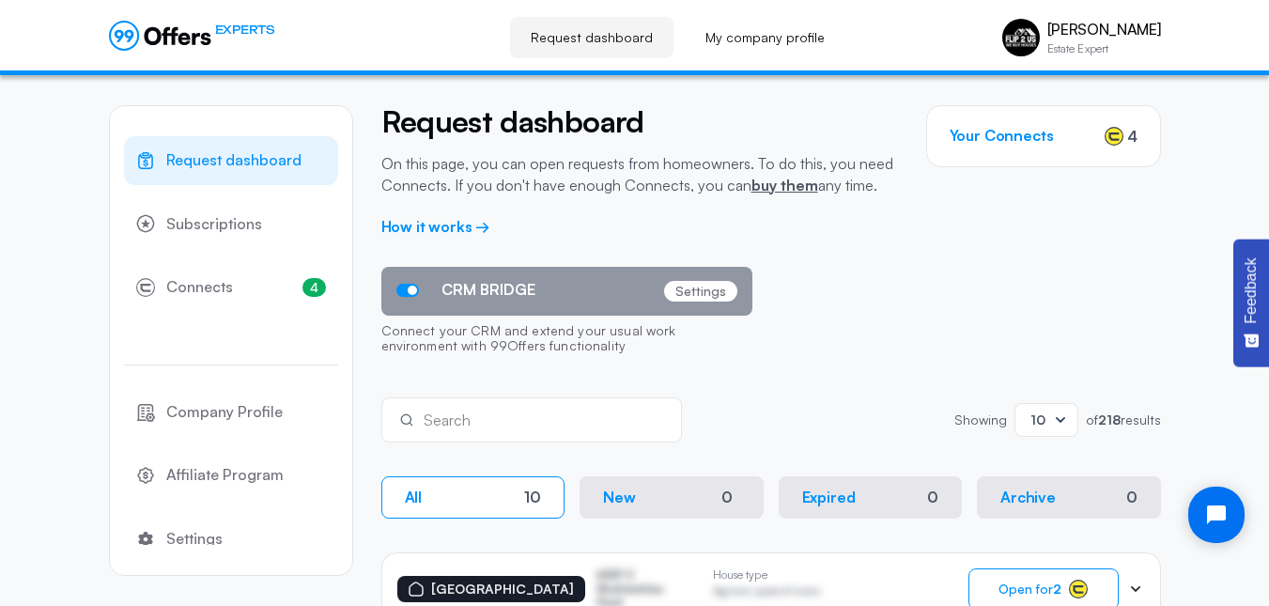
click at [774, 411] on div "Search Showing Showing 10 of 218 results" at bounding box center [771, 419] width 780 height 45
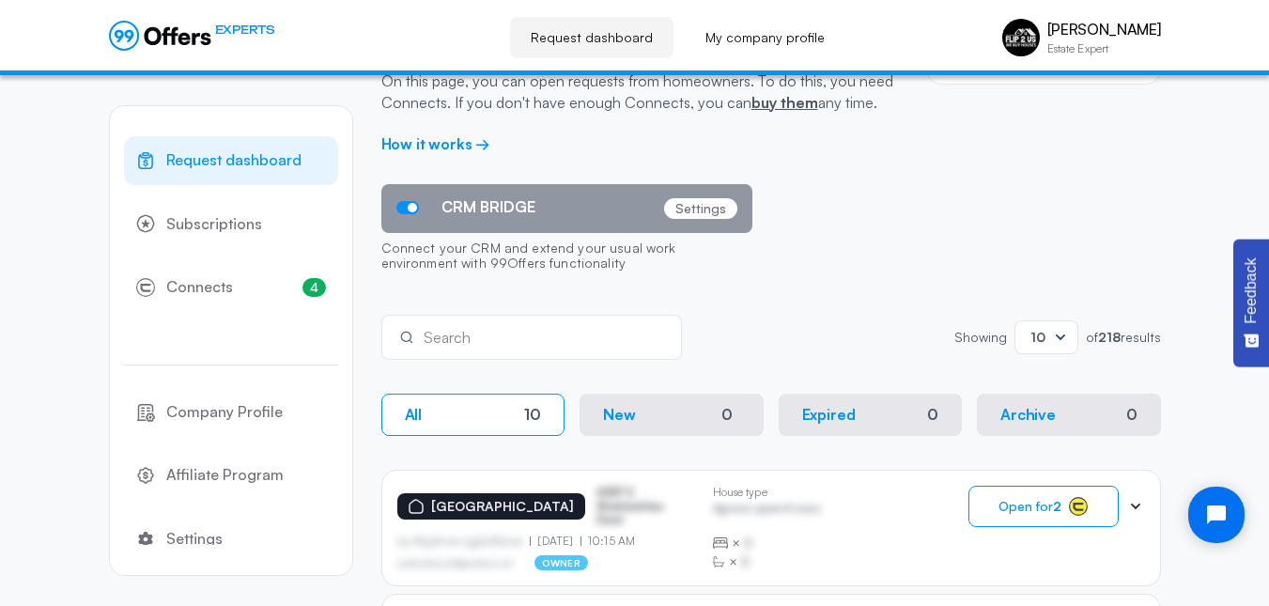
scroll to position [75, 0]
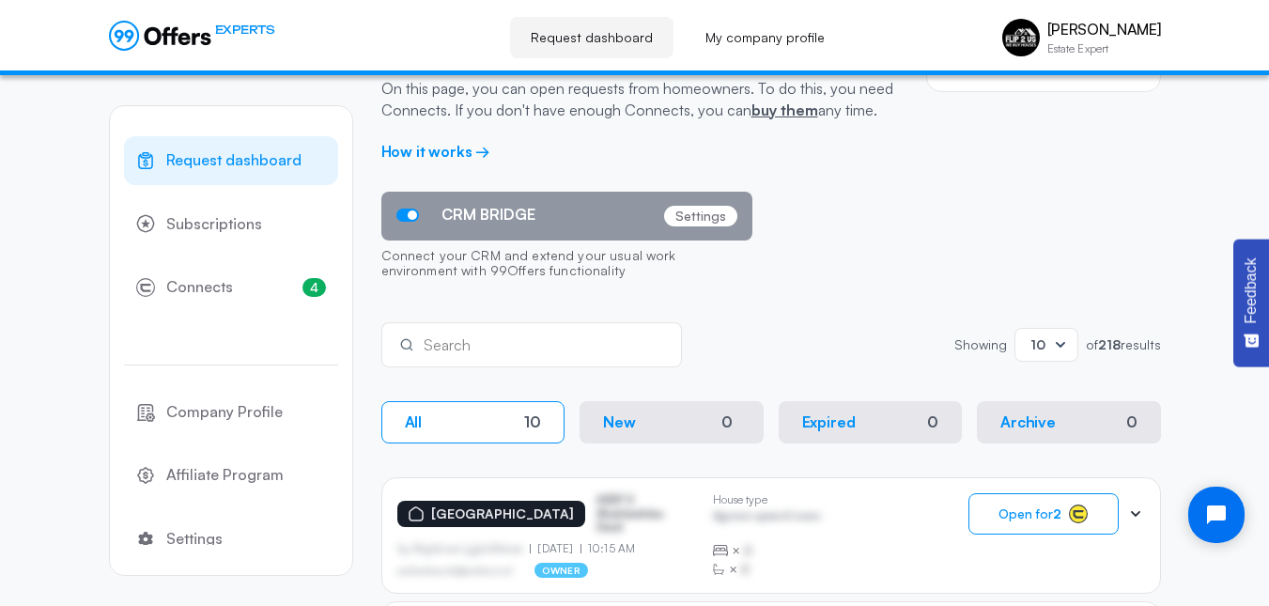
click at [1030, 508] on span "Open for 2" at bounding box center [1030, 513] width 63 height 15
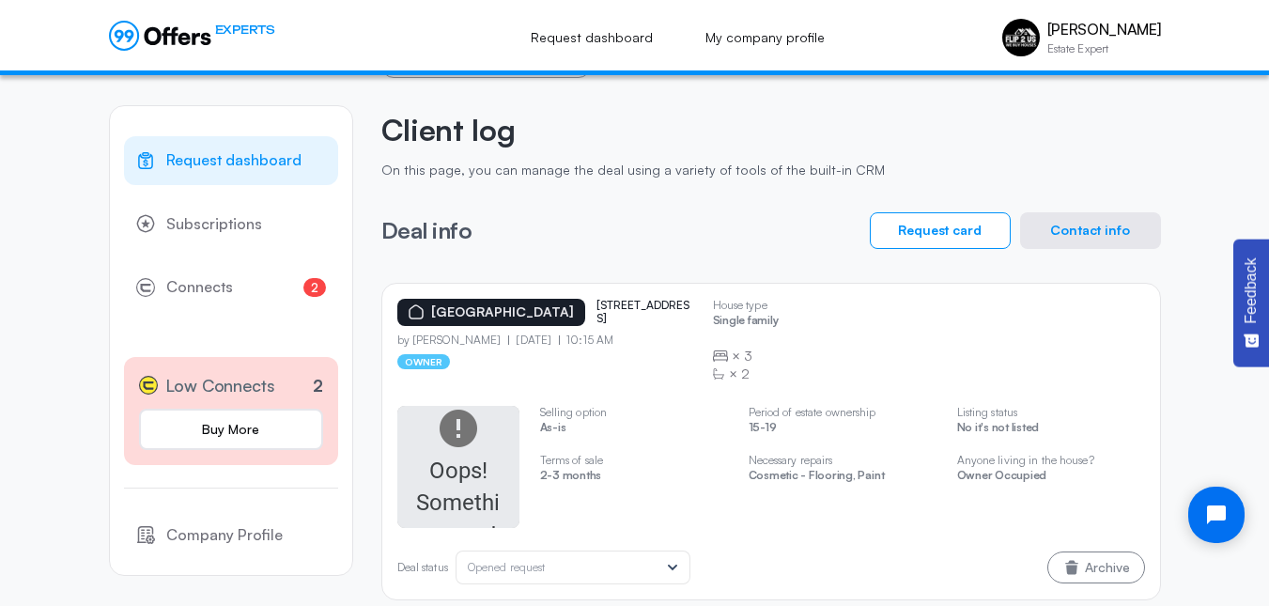
scroll to position [89, 0]
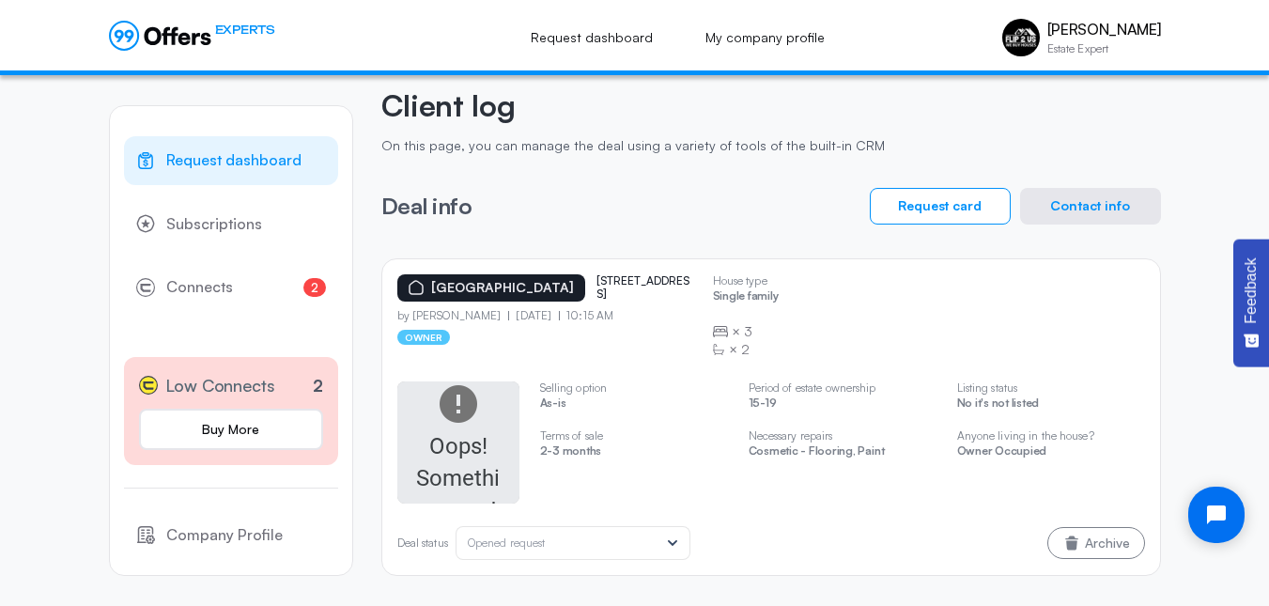
drag, startPoint x: 574, startPoint y: 266, endPoint x: 612, endPoint y: 314, distance: 60.9
click at [612, 302] on div "[GEOGRAPHIC_DATA][STREET_ADDRESS][GEOGRAPHIC_DATA]" at bounding box center [547, 287] width 301 height 27
copy p "[STREET_ADDRESS]"
click at [803, 301] on div "[GEOGRAPHIC_DATA][STREET_ADDRESS][GEOGRAPHIC_DATA] by [PERSON_NAME] [DATE] 10:1…" at bounding box center [771, 316] width 748 height 85
click at [1066, 203] on button "Contact info" at bounding box center [1090, 206] width 141 height 37
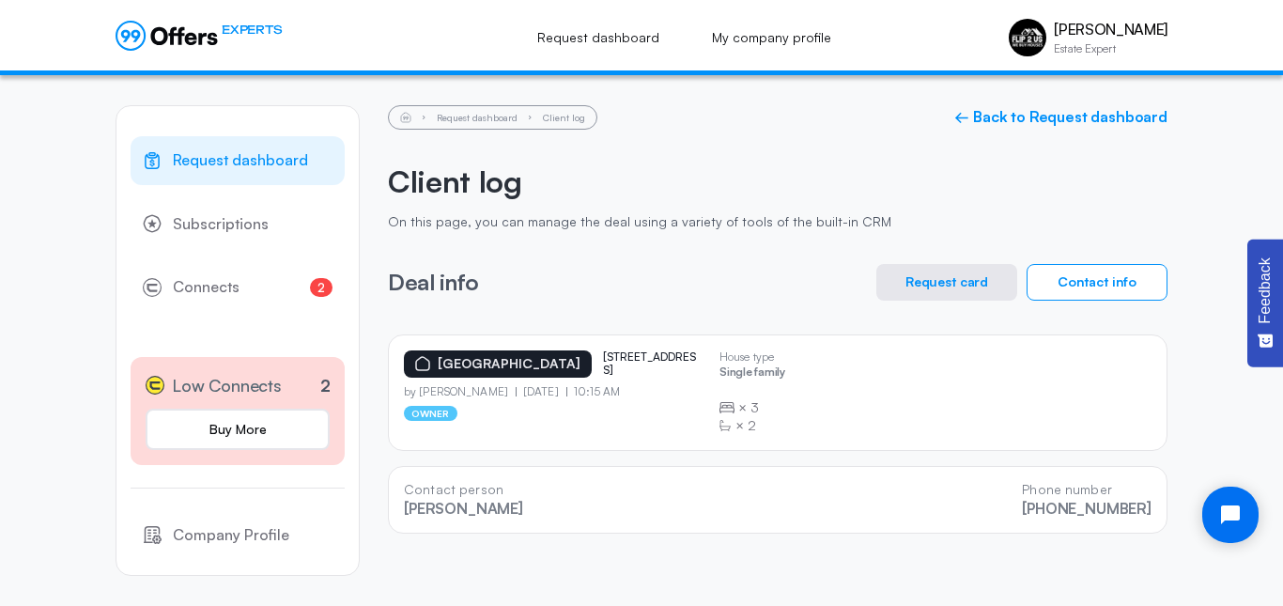
click at [922, 383] on div "[GEOGRAPHIC_DATA][STREET_ADDRESS][GEOGRAPHIC_DATA] by [PERSON_NAME] [DATE] 10:1…" at bounding box center [778, 392] width 748 height 85
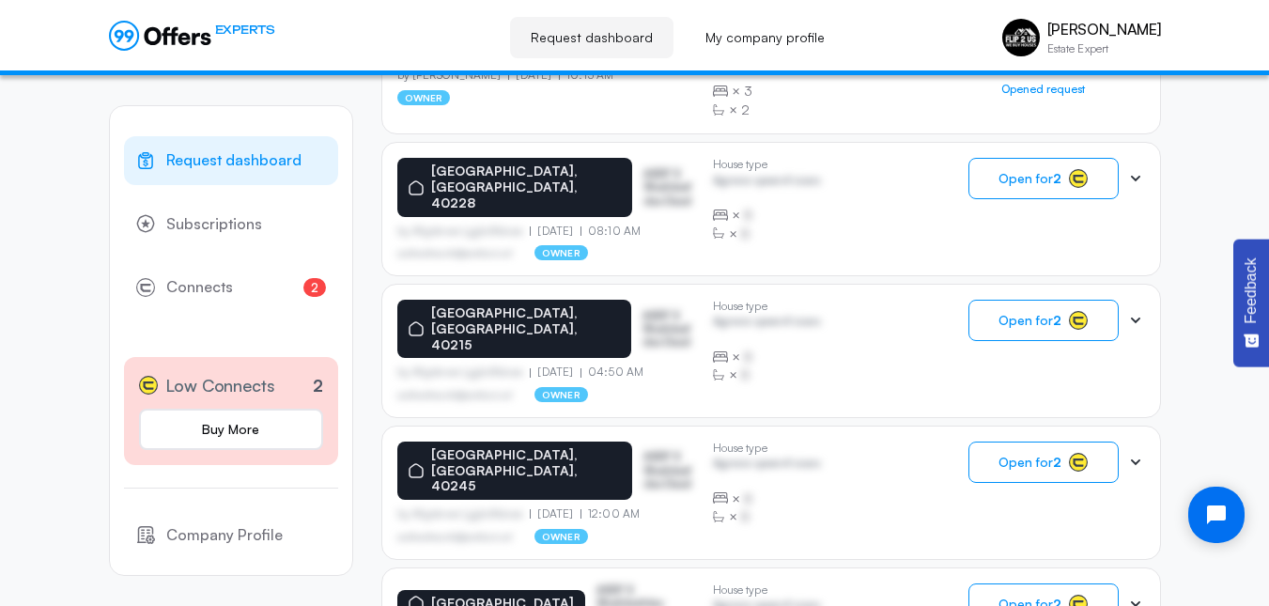
scroll to position [535, 0]
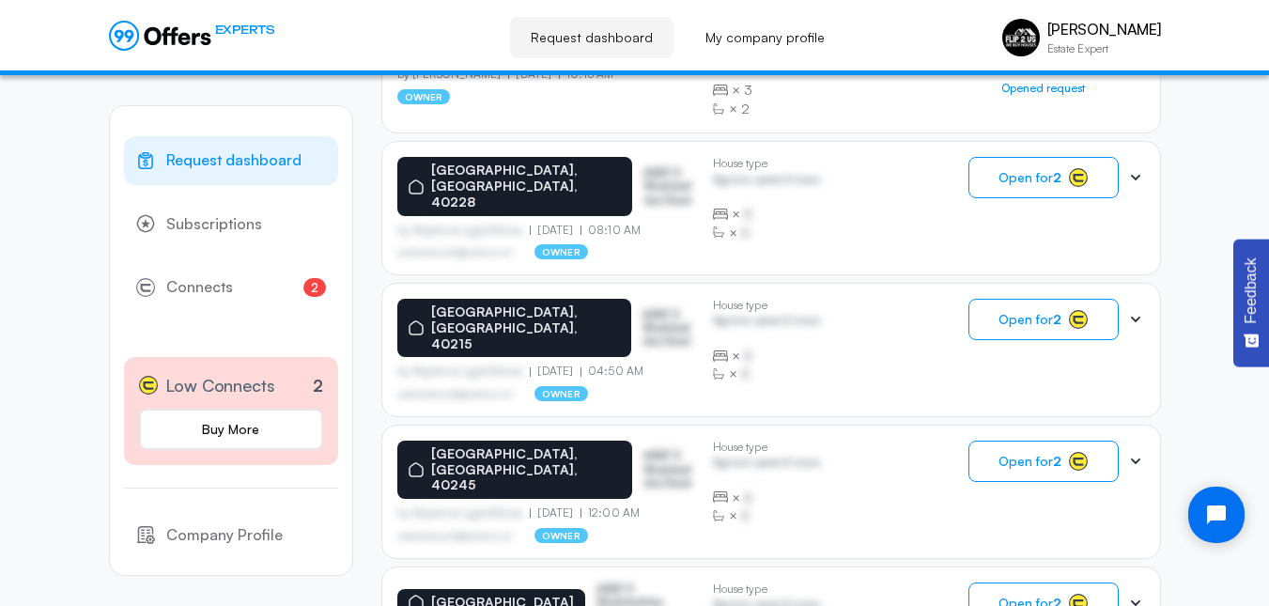
click at [1021, 305] on button "Open for 2" at bounding box center [1044, 319] width 150 height 41
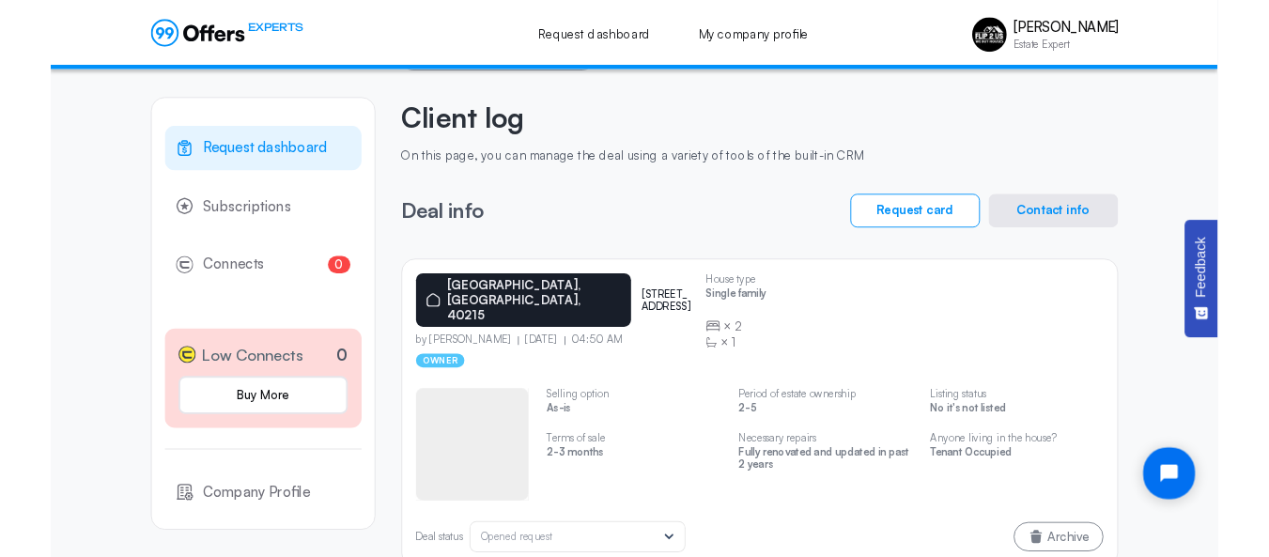
scroll to position [54, 0]
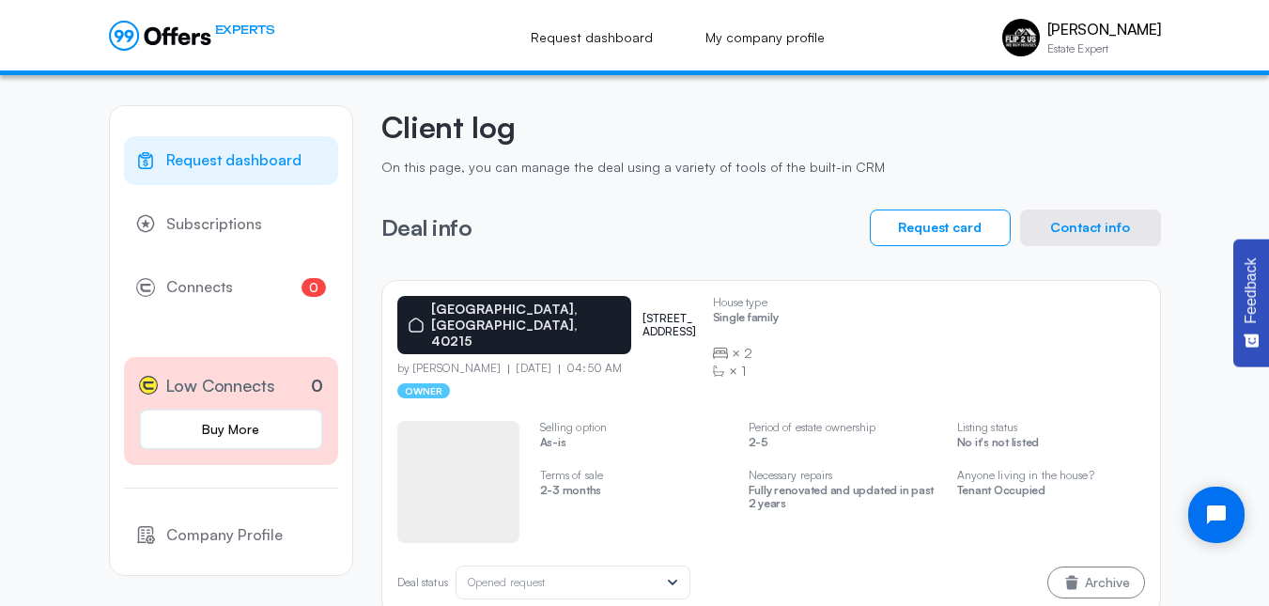
click at [643, 312] on p "[STREET_ADDRESS]" at bounding box center [670, 325] width 54 height 27
copy p "[STREET_ADDRESS]"
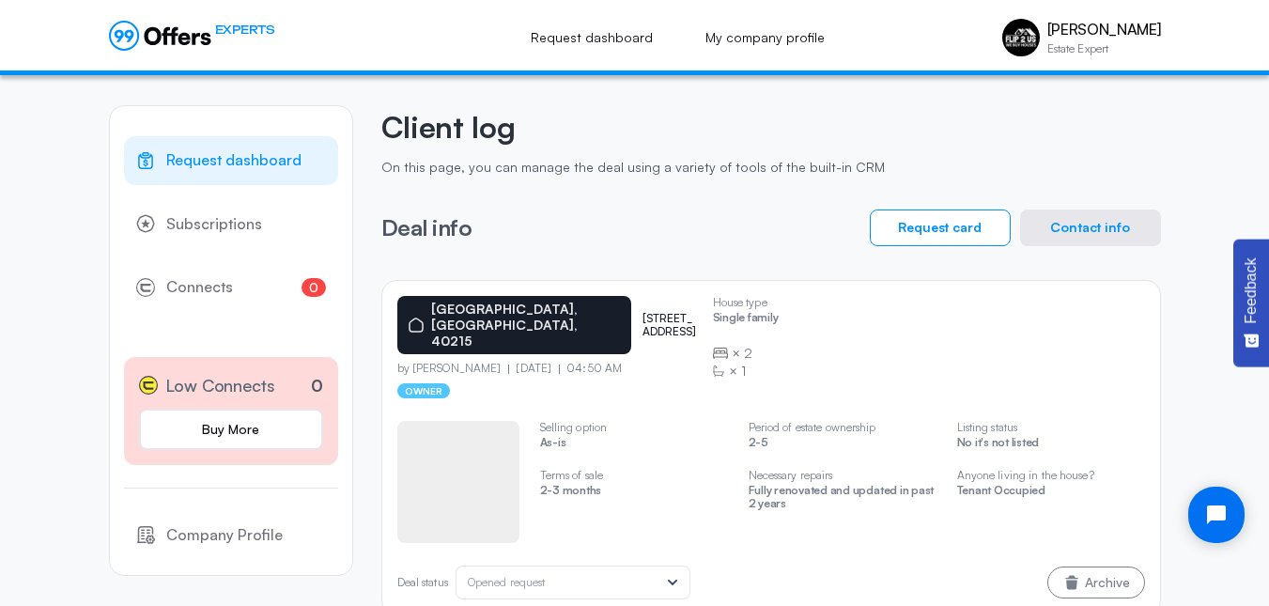
click at [637, 216] on div "Deal info Request card Contact info" at bounding box center [771, 227] width 780 height 37
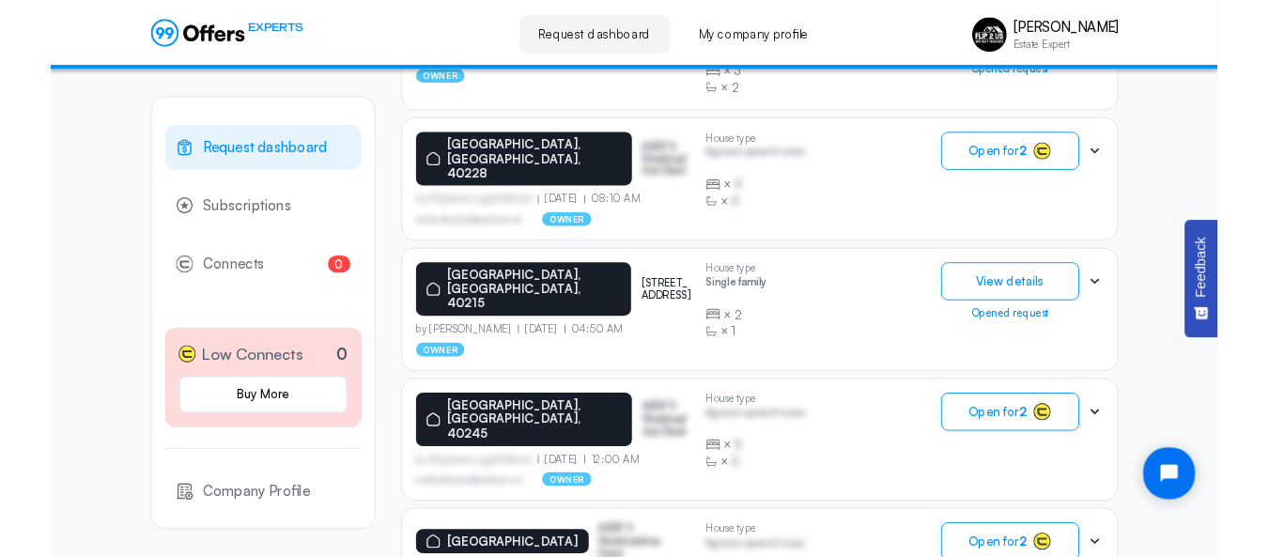
scroll to position [698, 0]
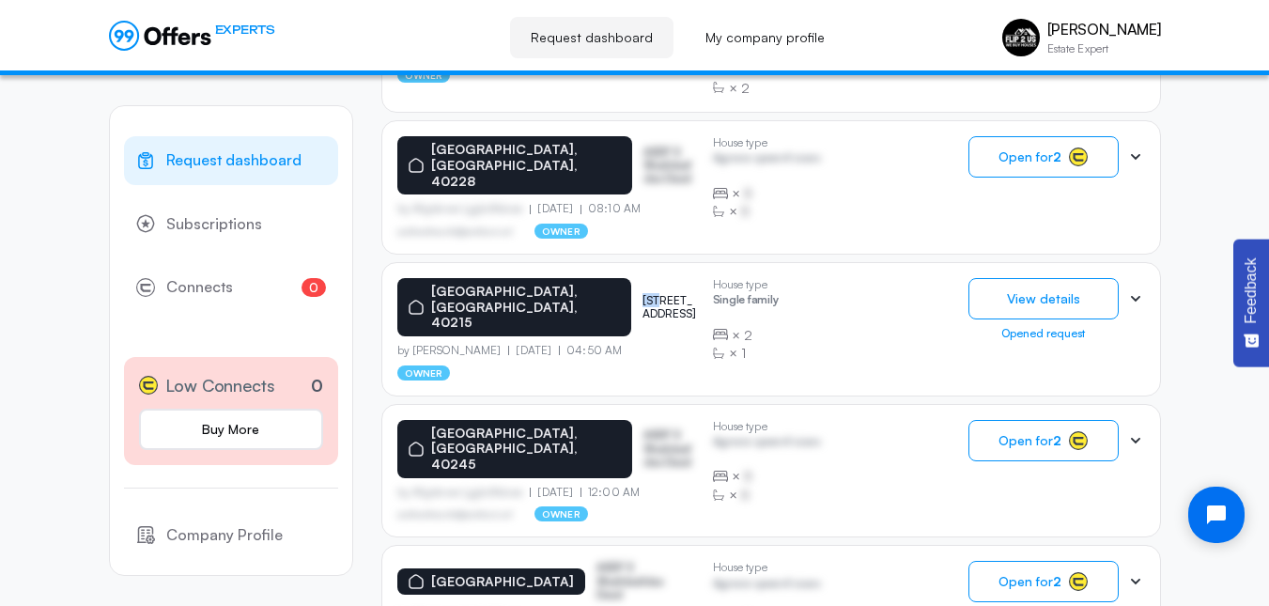
drag, startPoint x: 572, startPoint y: 260, endPoint x: 592, endPoint y: 260, distance: 19.7
click at [592, 278] on div "[GEOGRAPHIC_DATA][STREET_ADDRESS]" at bounding box center [547, 307] width 301 height 58
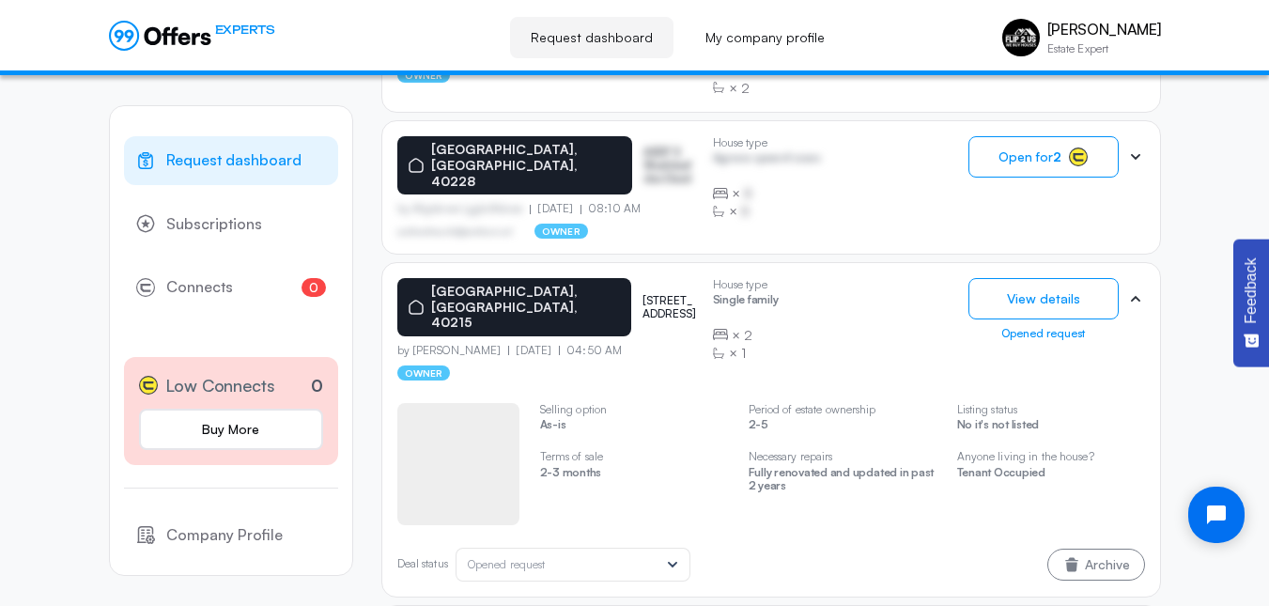
click at [807, 283] on div "[GEOGRAPHIC_DATA][STREET_ADDRESS] by [PERSON_NAME] [DATE] 04:50 AM owner House …" at bounding box center [771, 329] width 748 height 102
drag, startPoint x: 575, startPoint y: 261, endPoint x: 597, endPoint y: 280, distance: 29.3
click at [643, 294] on p "[STREET_ADDRESS]" at bounding box center [670, 307] width 54 height 27
copy p "[STREET_ADDRESS]"
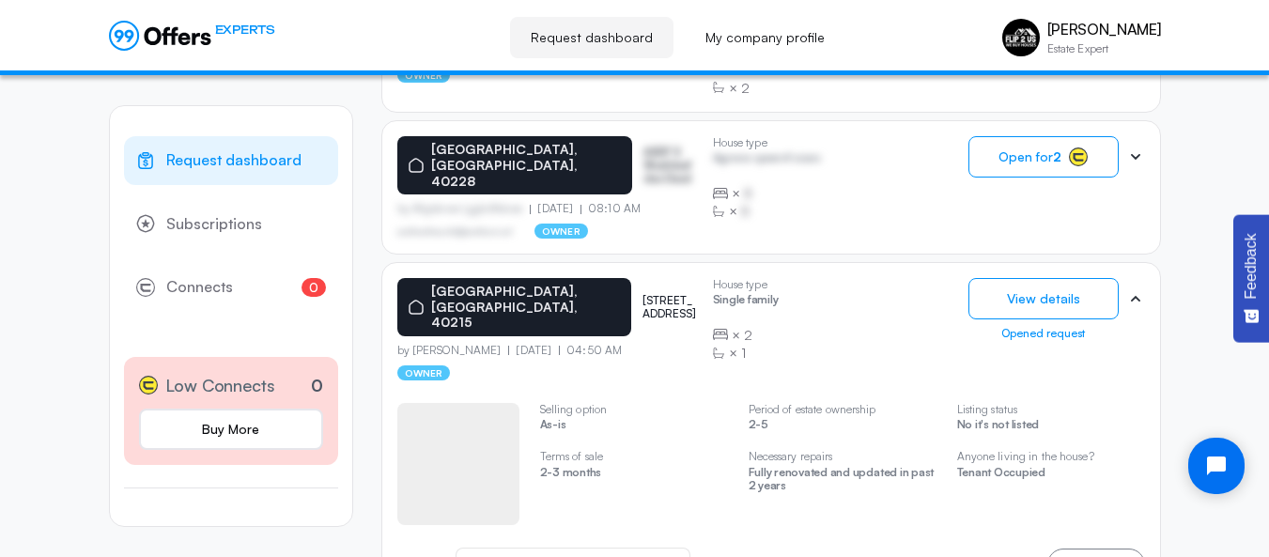
click at [635, 333] on div "[GEOGRAPHIC_DATA][STREET_ADDRESS] by [PERSON_NAME] [DATE] 04:50 AM owner" at bounding box center [547, 329] width 301 height 102
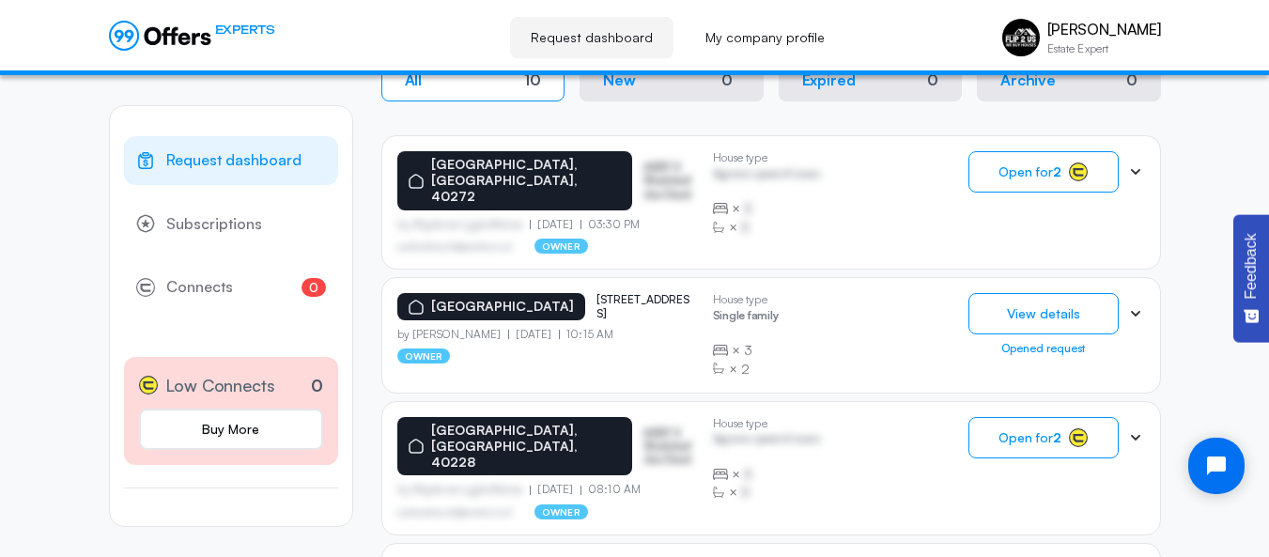
scroll to position [416, 0]
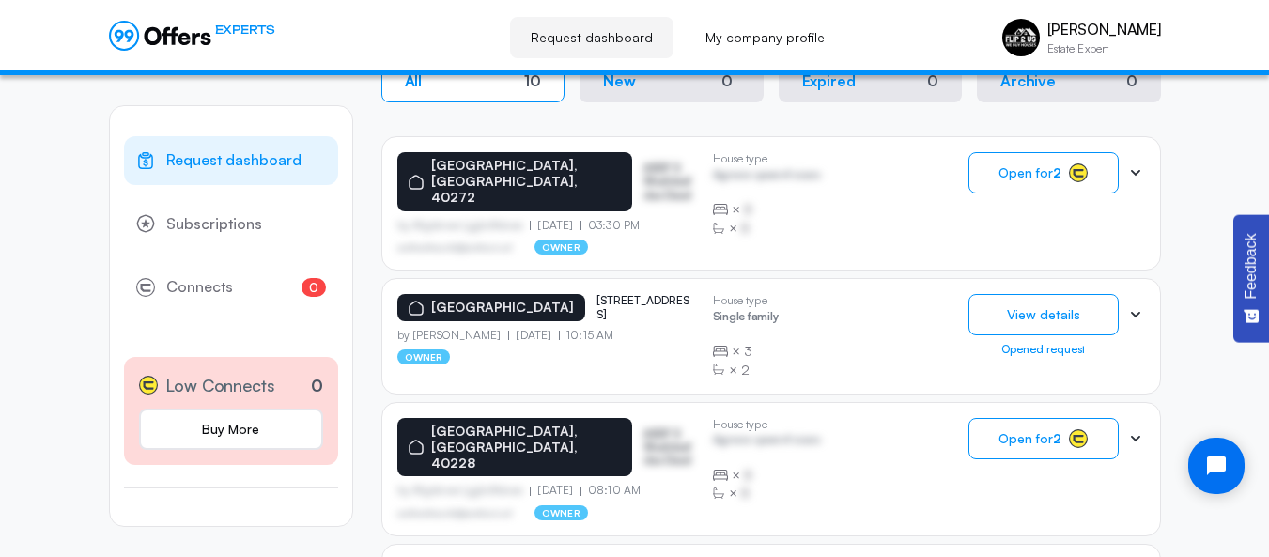
drag, startPoint x: 576, startPoint y: 281, endPoint x: 621, endPoint y: 323, distance: 61.8
click at [621, 321] on div "[GEOGRAPHIC_DATA][STREET_ADDRESS][GEOGRAPHIC_DATA]" at bounding box center [547, 307] width 301 height 27
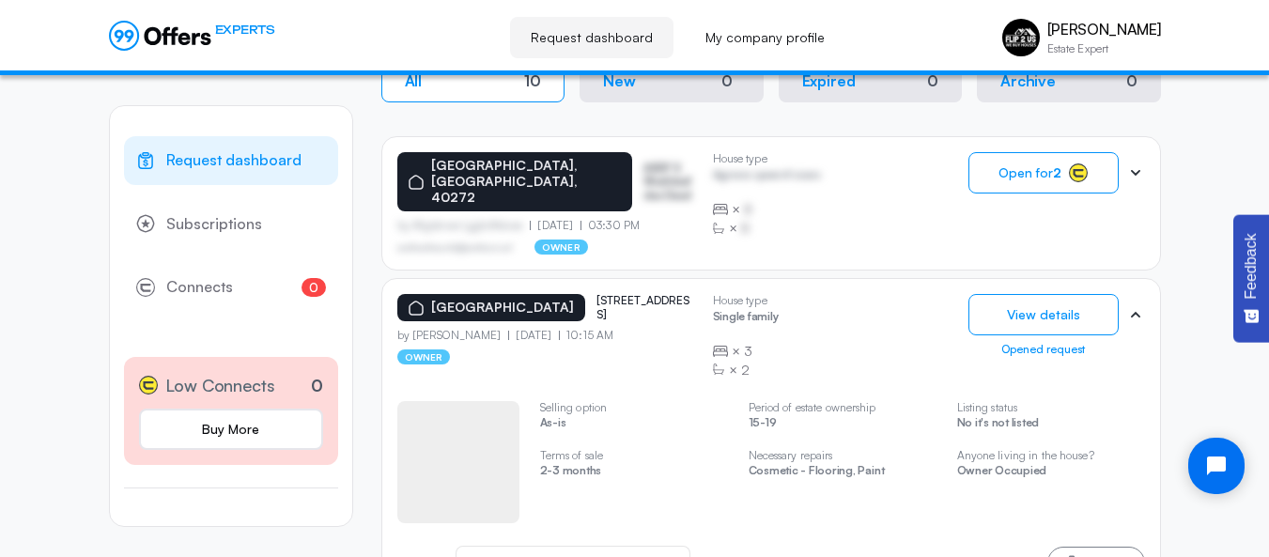
click at [608, 305] on p "[STREET_ADDRESS]" at bounding box center [644, 307] width 94 height 27
drag, startPoint x: 578, startPoint y: 279, endPoint x: 612, endPoint y: 321, distance: 54.1
click at [612, 321] on p "[STREET_ADDRESS]" at bounding box center [644, 307] width 94 height 27
copy p "[STREET_ADDRESS]"
click at [686, 298] on div "[GEOGRAPHIC_DATA][STREET_ADDRESS][GEOGRAPHIC_DATA]" at bounding box center [547, 307] width 301 height 27
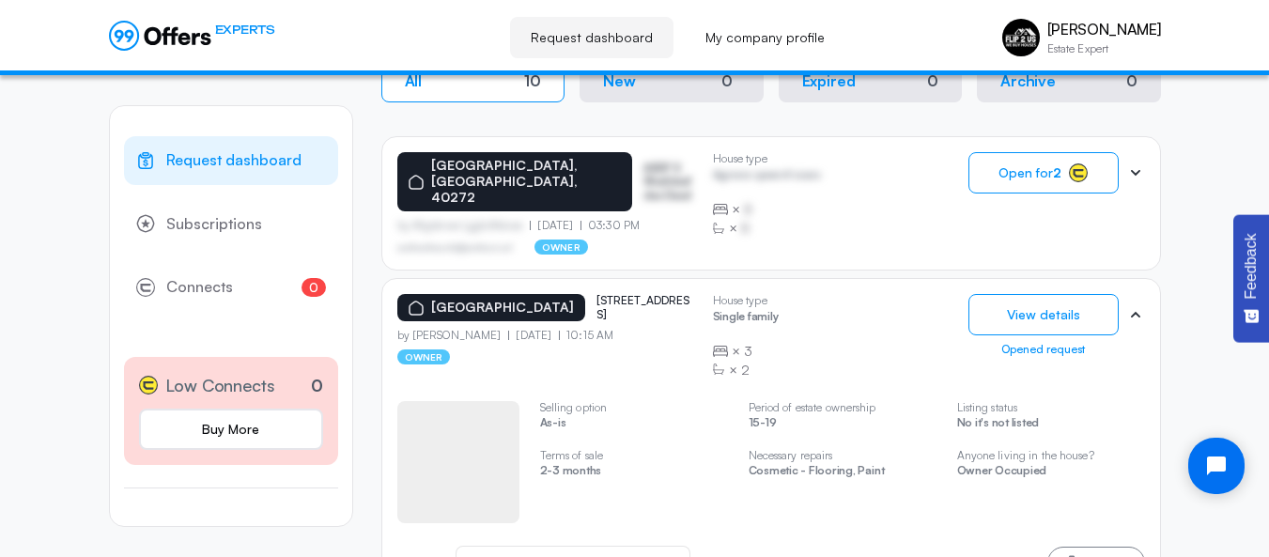
click at [1041, 303] on button "View details" at bounding box center [1044, 314] width 150 height 41
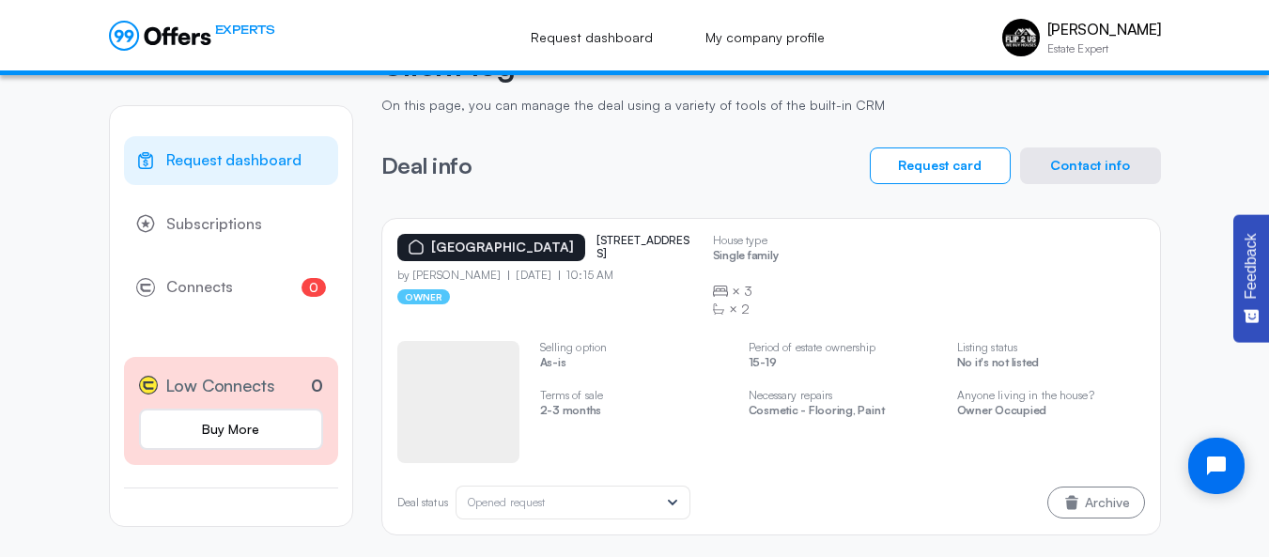
scroll to position [111, 0]
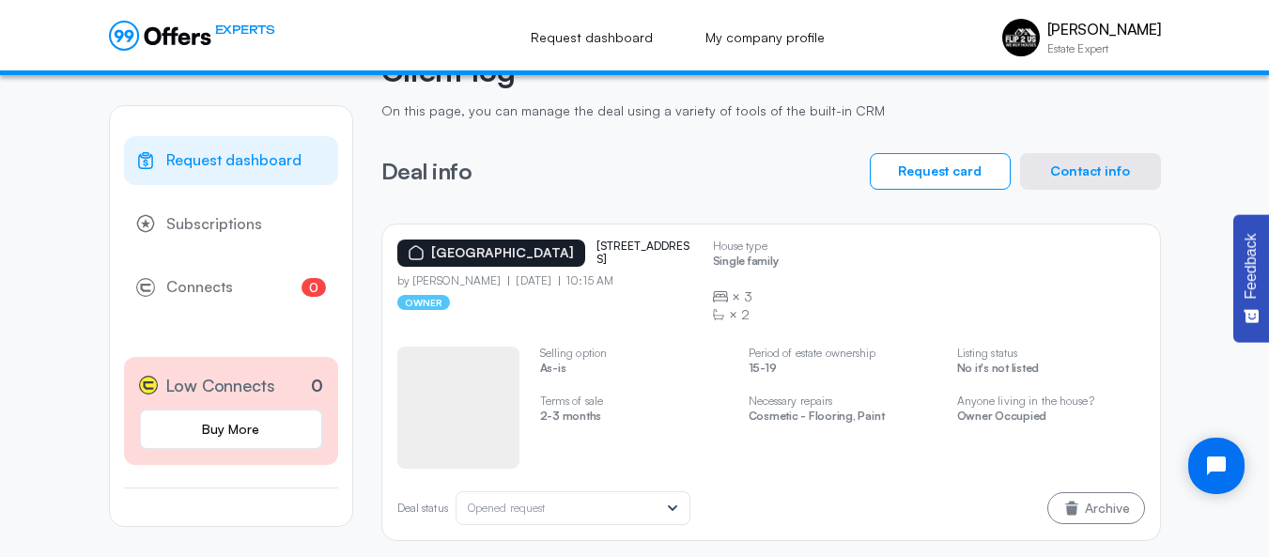
click at [1065, 165] on button "Contact info" at bounding box center [1090, 171] width 141 height 37
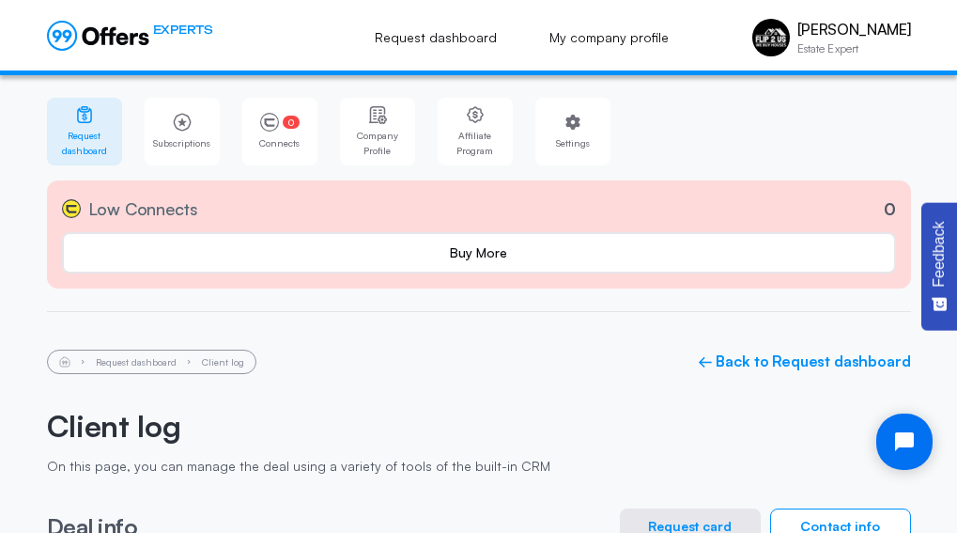
click at [85, 129] on span "Request dashboard" at bounding box center [85, 143] width 64 height 30
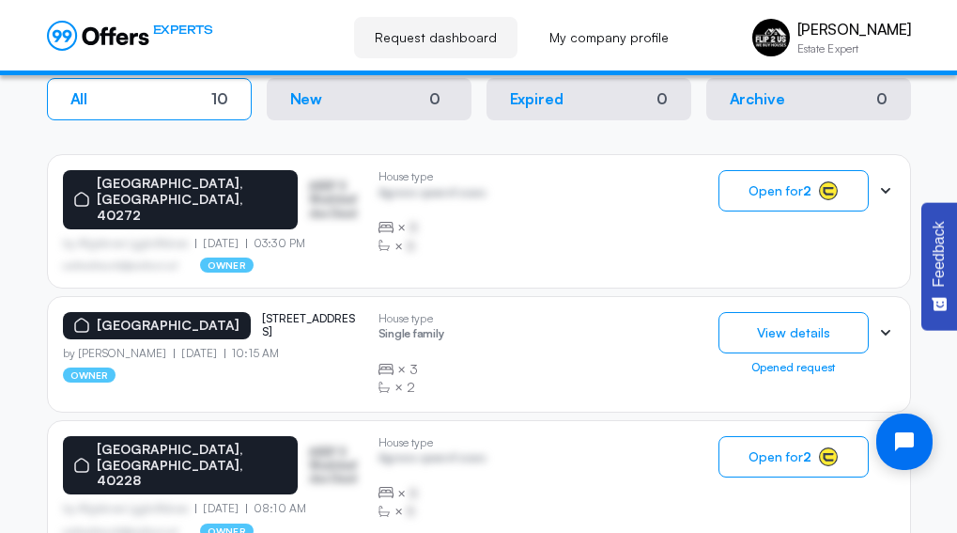
scroll to position [643, 0]
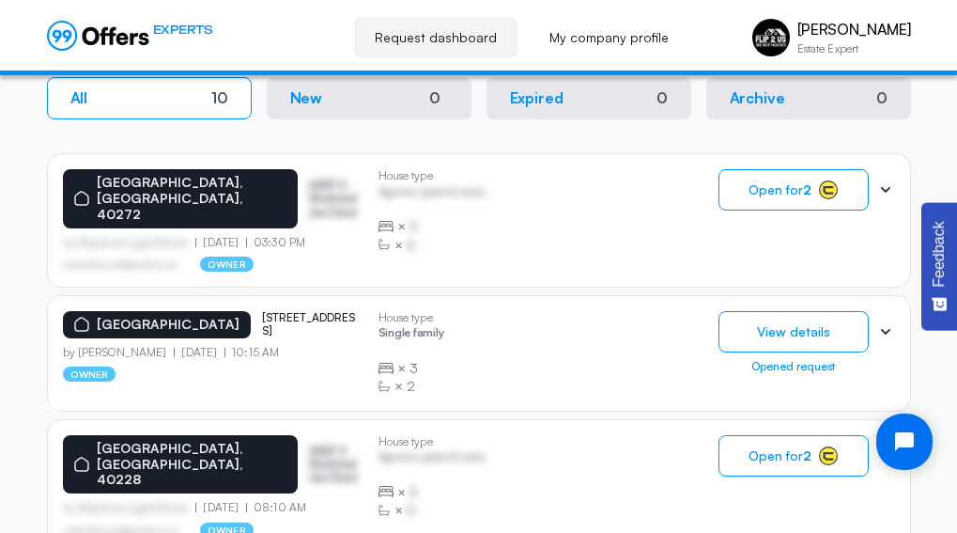
click at [503, 224] on div "[GEOGRAPHIC_DATA], [GEOGRAPHIC_DATA], 40272 ASDF S Sfasfdasfdas Dasd by Afgdsrw…" at bounding box center [479, 220] width 832 height 102
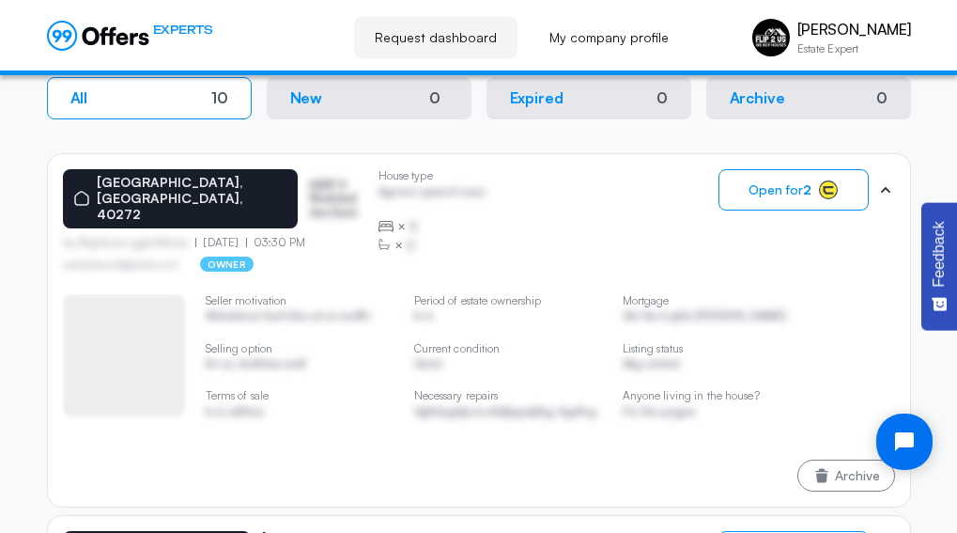
click at [492, 220] on div "[GEOGRAPHIC_DATA], [GEOGRAPHIC_DATA], 40272 ASDF S Sfasfdasfdas Dasd by Afgdsrw…" at bounding box center [479, 220] width 832 height 102
click at [336, 193] on div "[GEOGRAPHIC_DATA], [GEOGRAPHIC_DATA], 40272 ASDF S Sfasfdasfdas Dasd" at bounding box center [213, 198] width 301 height 58
click at [515, 233] on div "[GEOGRAPHIC_DATA], [GEOGRAPHIC_DATA], 40272 ASDF S Sfasfdasfdas Dasd by Afgdsrw…" at bounding box center [479, 220] width 832 height 102
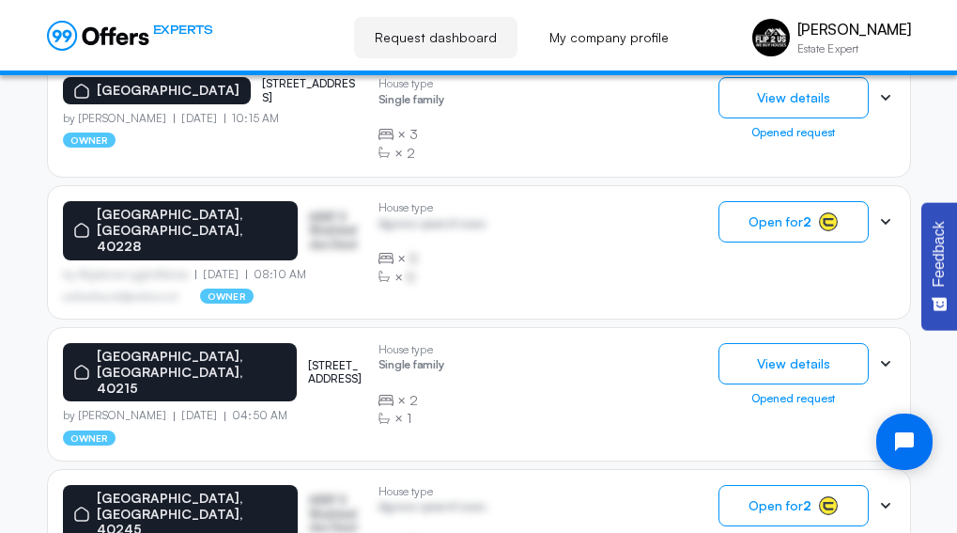
scroll to position [1098, 0]
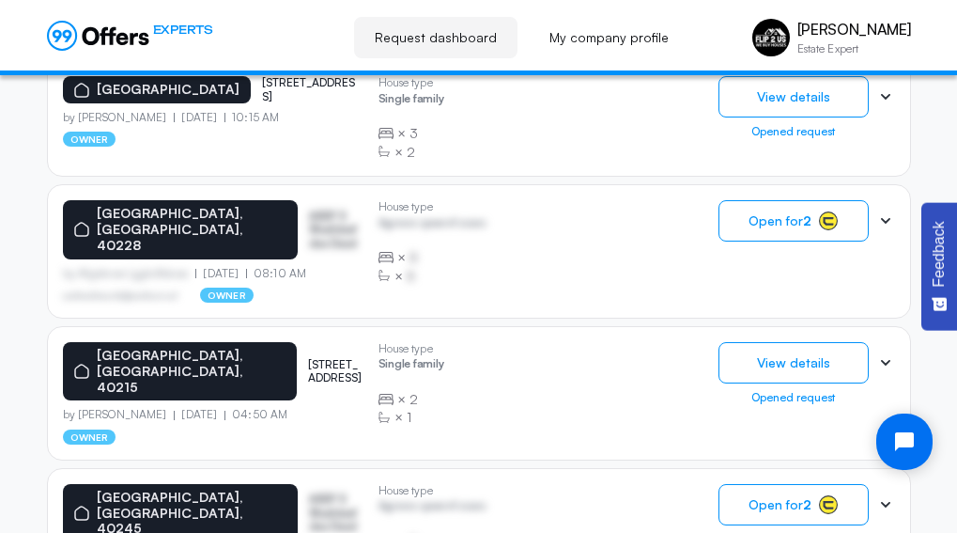
click at [747, 343] on button "View details" at bounding box center [794, 362] width 150 height 41
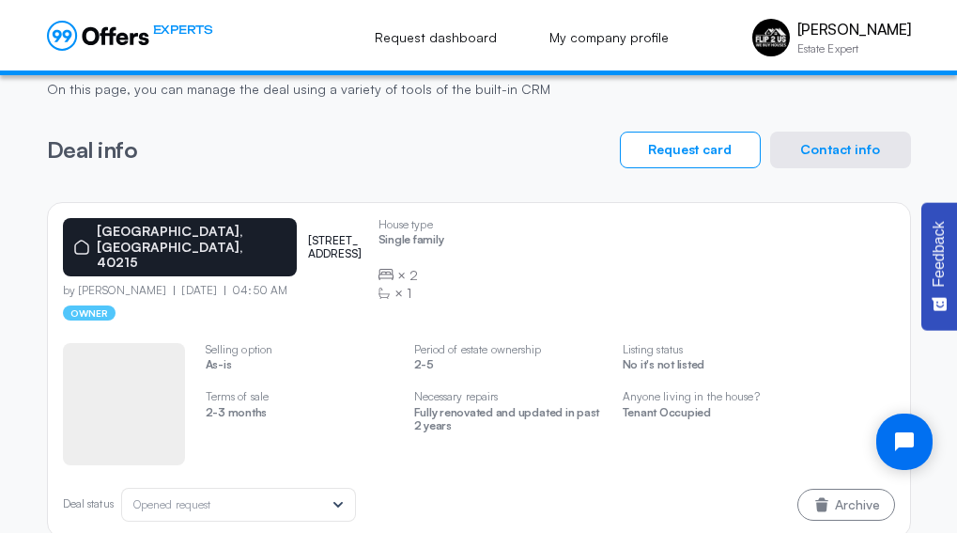
scroll to position [394, 0]
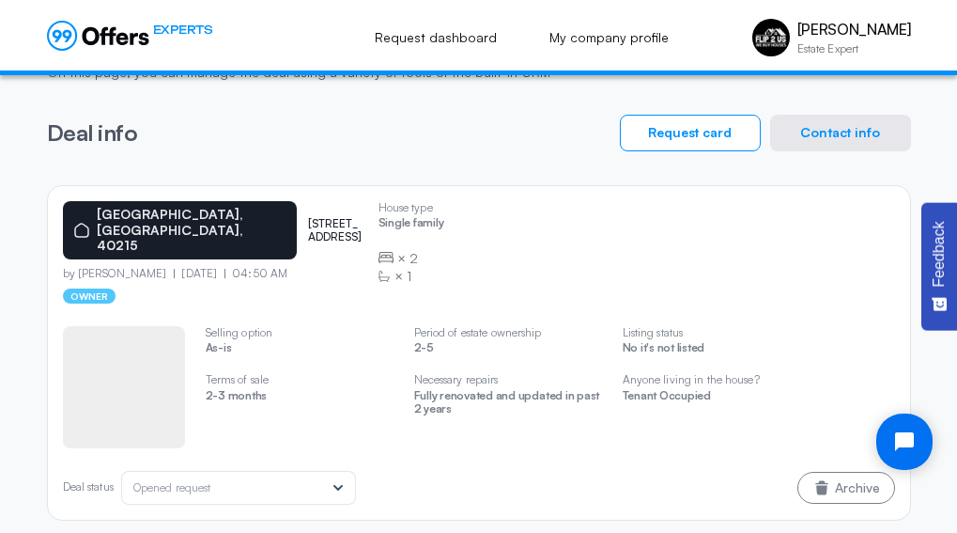
click at [828, 130] on button "Contact info" at bounding box center [840, 133] width 141 height 37
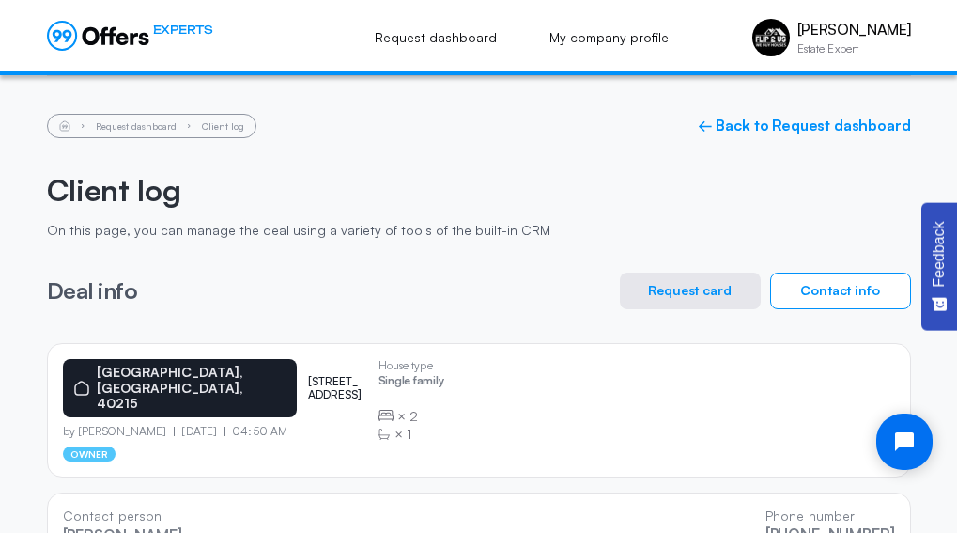
scroll to position [275, 0]
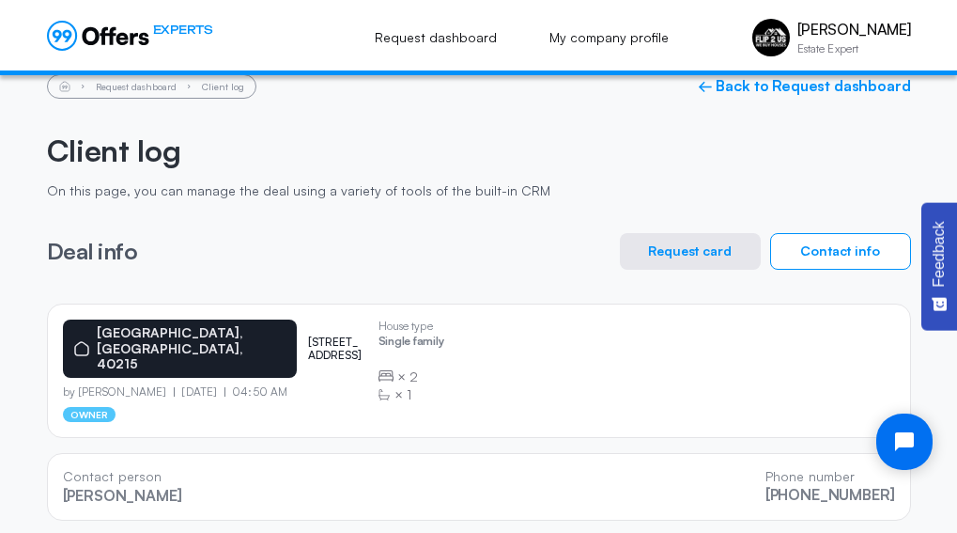
click at [484, 243] on div "Deal info Request card Contact info" at bounding box center [479, 251] width 864 height 37
click at [327, 217] on div "Request dashboard Client log ← Back to Request dashboard Client log On this pag…" at bounding box center [479, 297] width 864 height 446
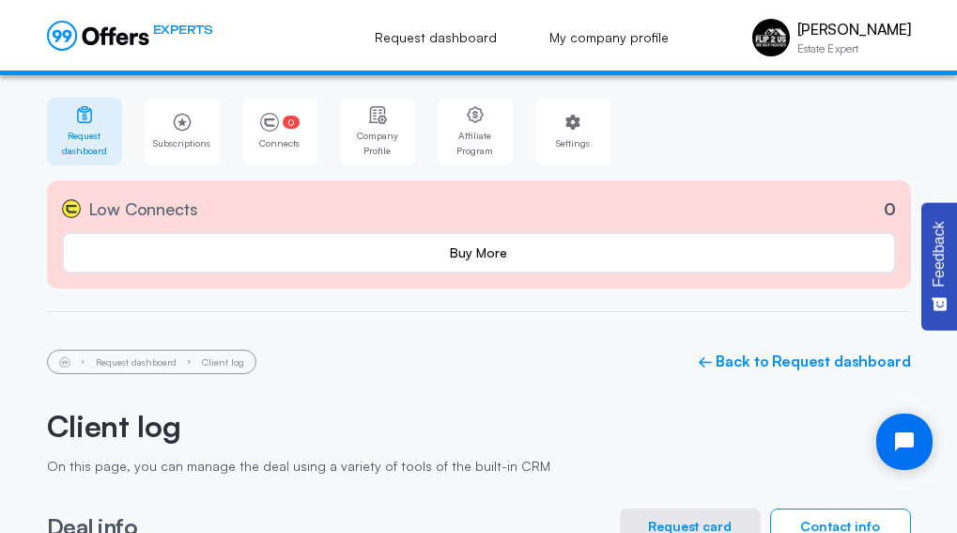
click at [411, 257] on link "Buy More" at bounding box center [479, 252] width 834 height 41
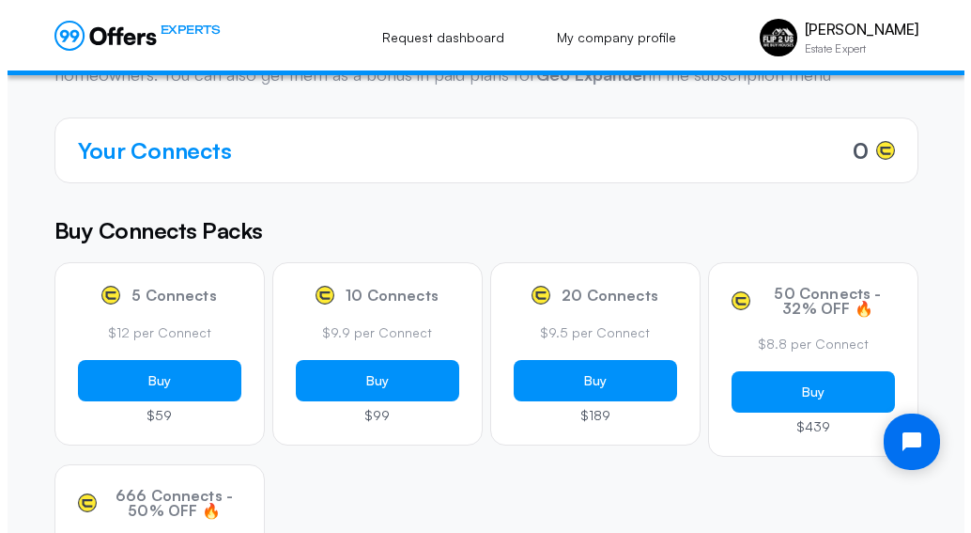
scroll to position [390, 0]
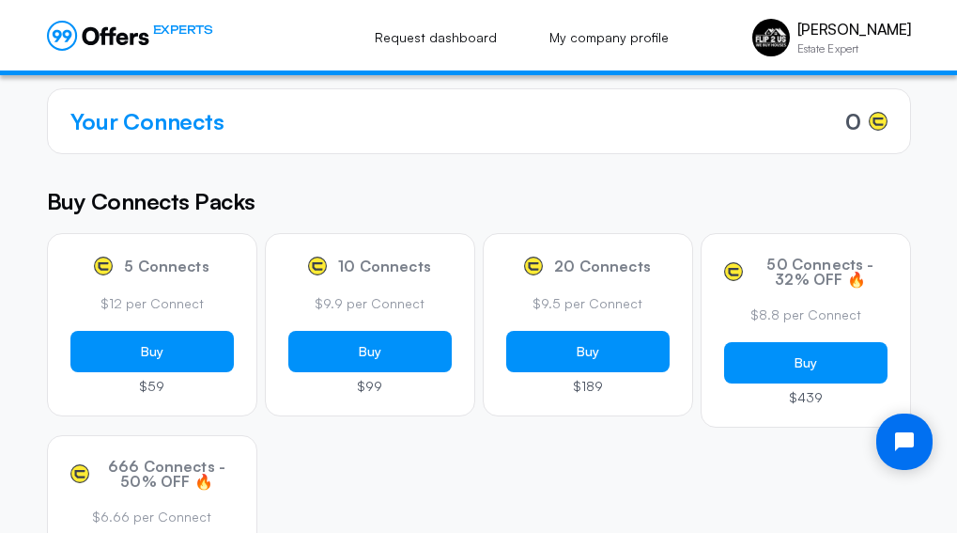
click at [159, 349] on button "Buy" at bounding box center [151, 351] width 163 height 41
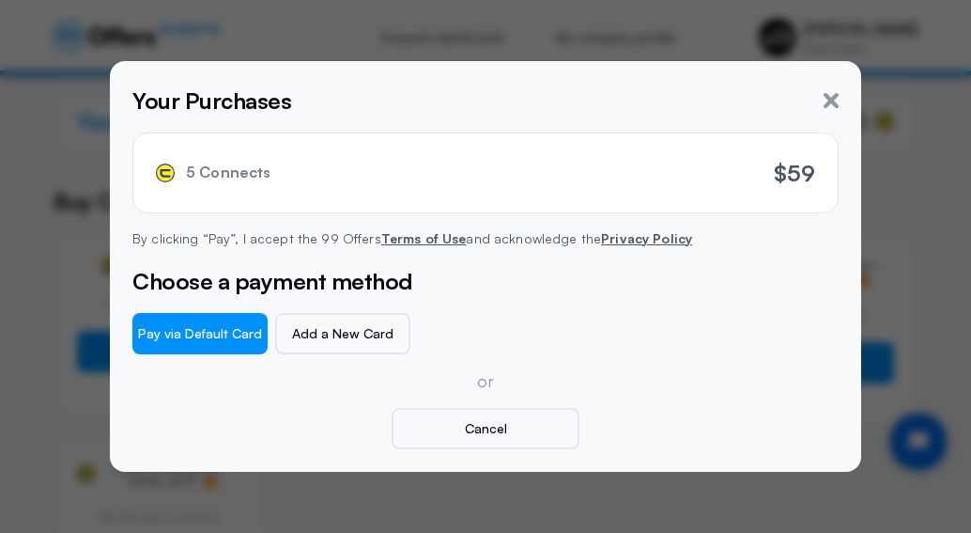
click at [224, 340] on button "Pay via Default Card" at bounding box center [199, 333] width 135 height 41
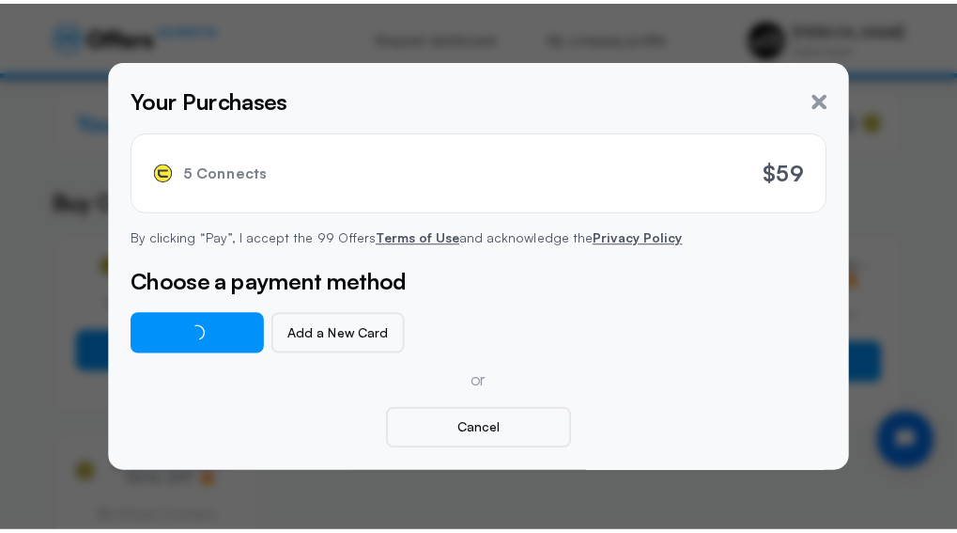
scroll to position [267, 0]
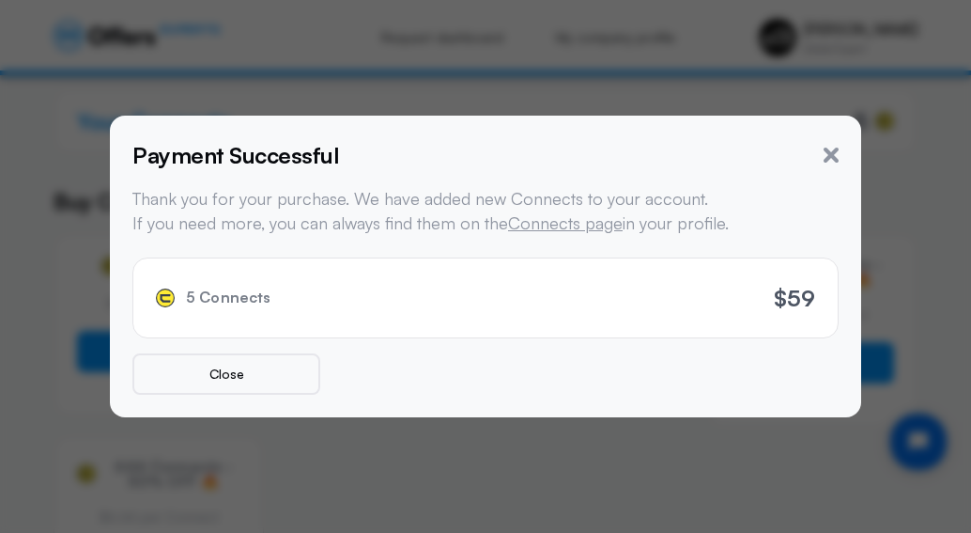
click at [237, 391] on button "Close" at bounding box center [226, 373] width 188 height 41
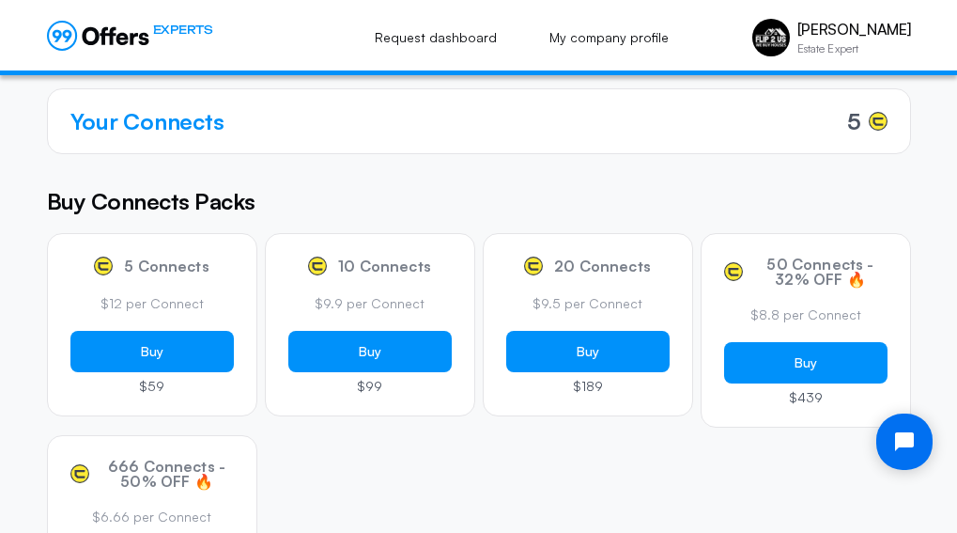
click at [99, 35] on icon at bounding box center [90, 36] width 17 height 18
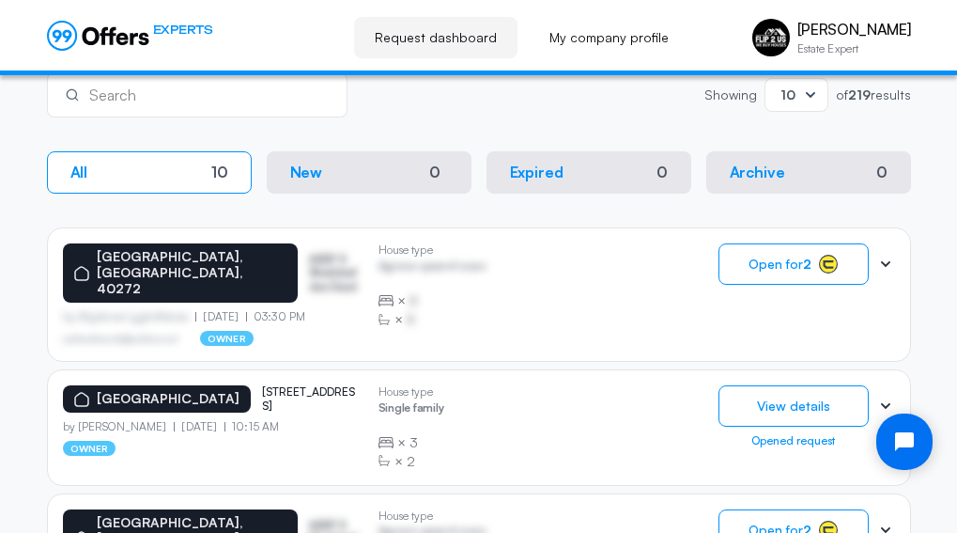
scroll to position [449, 0]
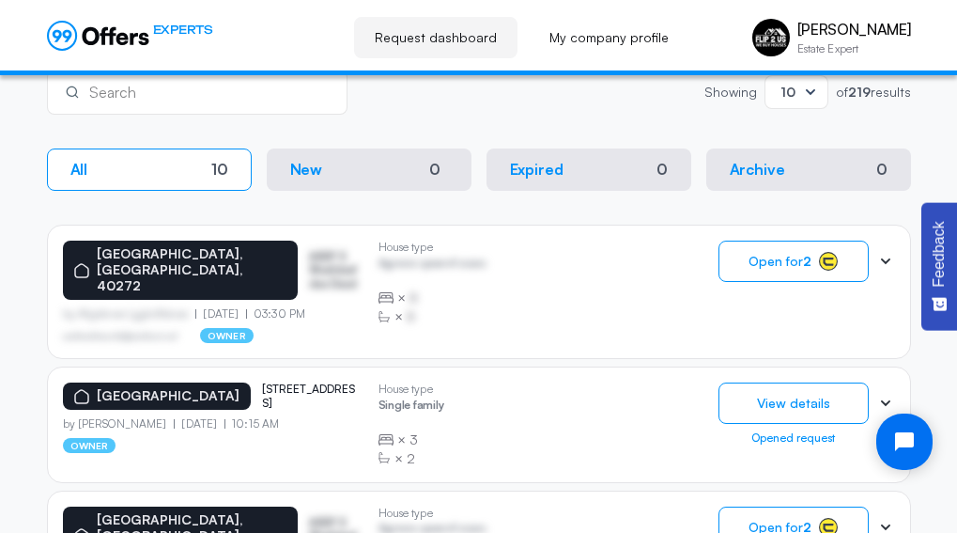
click at [776, 265] on span "Open for 2" at bounding box center [780, 261] width 63 height 15
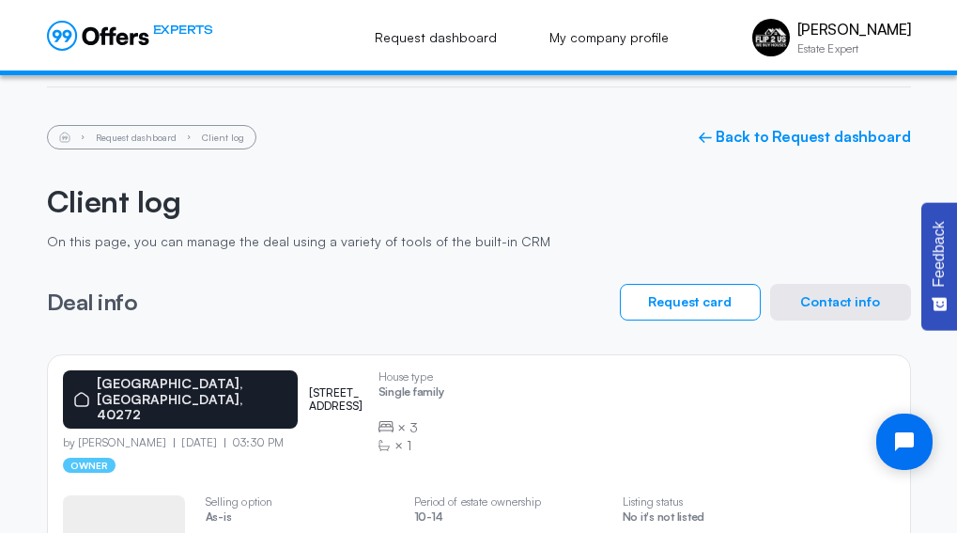
scroll to position [394, 0]
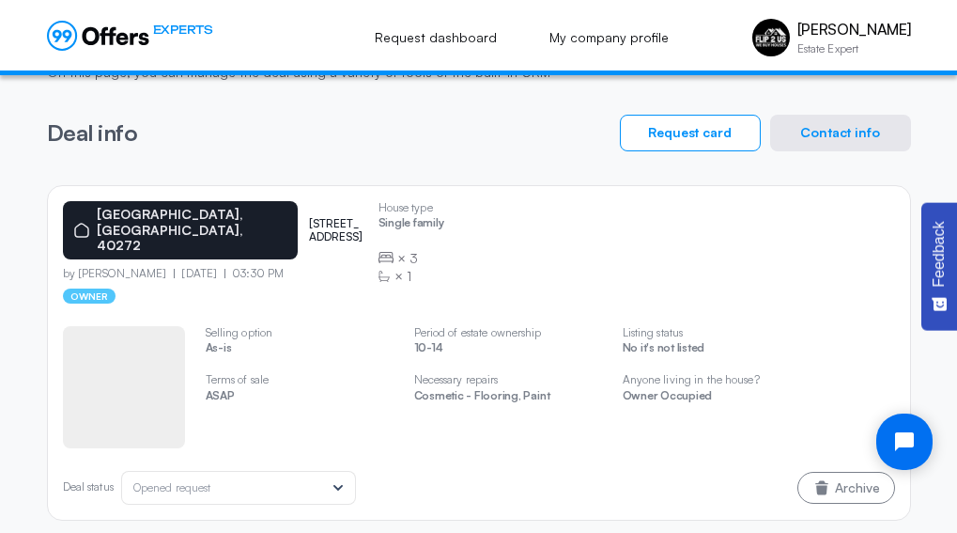
drag, startPoint x: 240, startPoint y: 208, endPoint x: 255, endPoint y: 219, distance: 18.0
click at [309, 219] on p "[STREET_ADDRESS]" at bounding box center [336, 230] width 54 height 27
copy p "[STREET_ADDRESS]"
click at [355, 303] on div "House type Single family × 3 × 1 Selling option As-is Terms of sale ASAP Period…" at bounding box center [479, 403] width 832 height 201
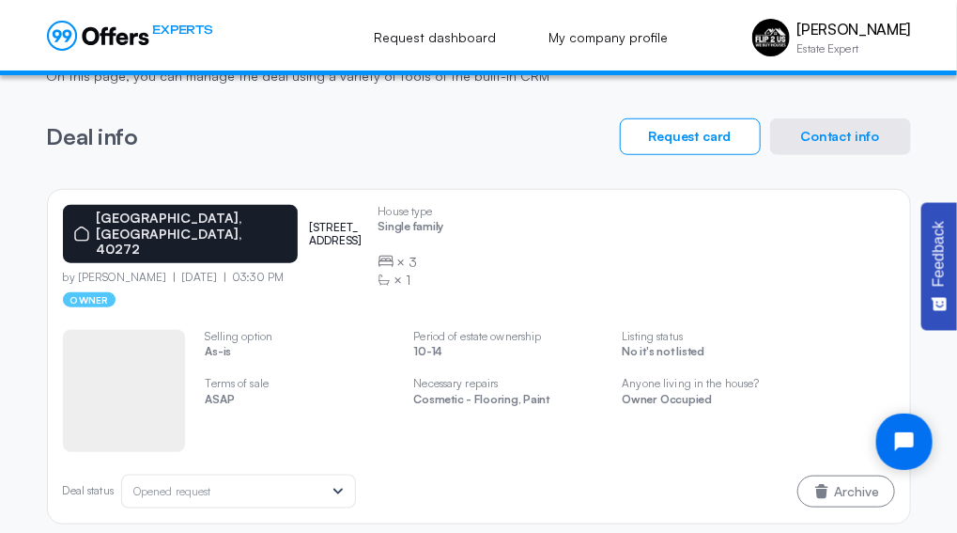
click at [829, 139] on button "Contact info" at bounding box center [840, 136] width 141 height 37
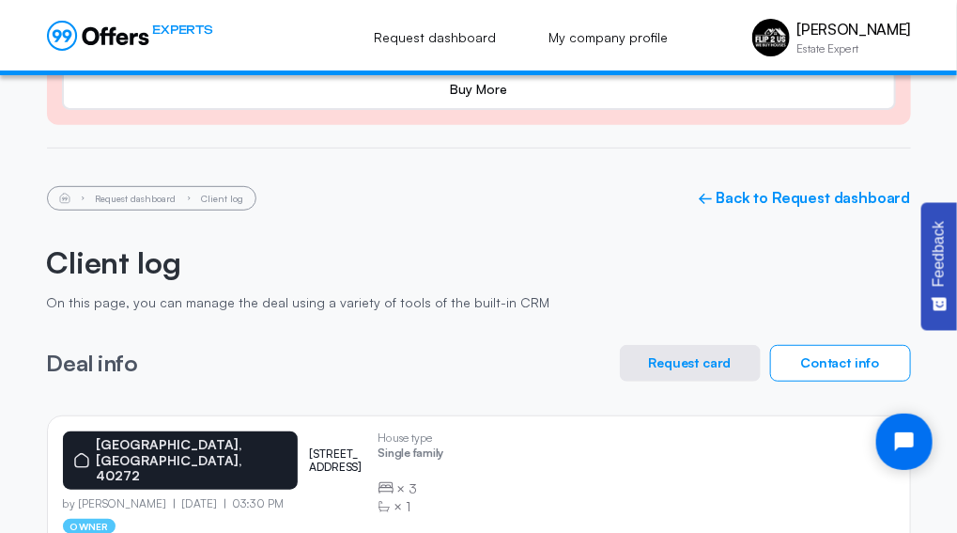
scroll to position [271, 0]
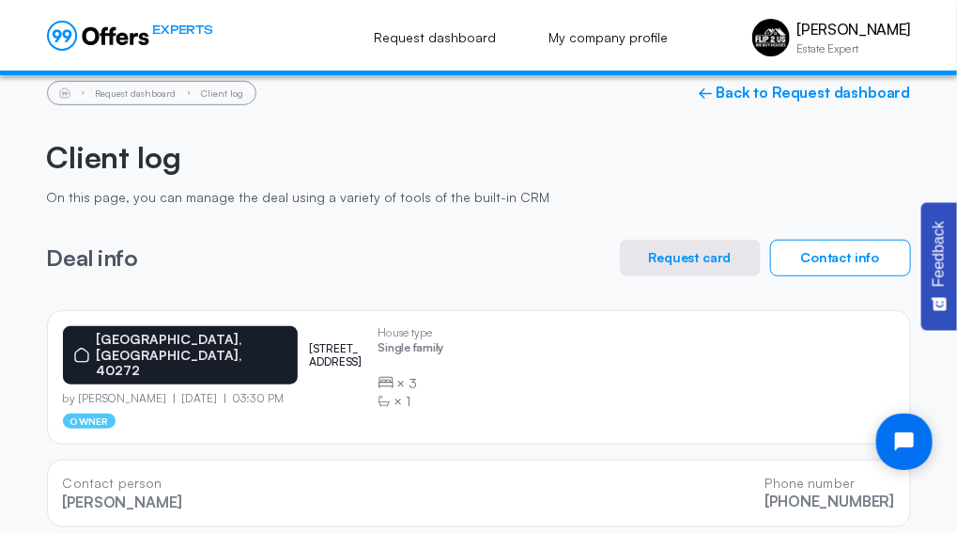
scroll to position [271, 0]
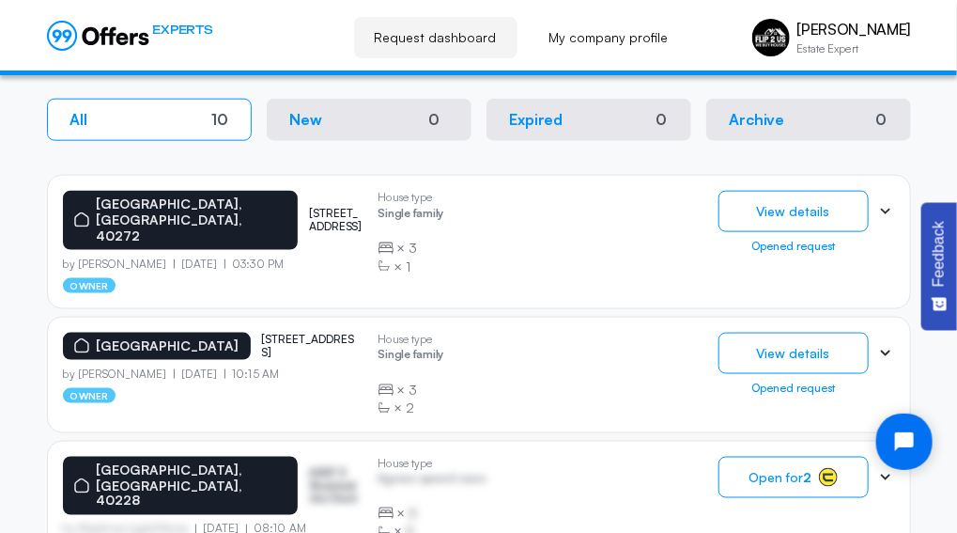
scroll to position [624, 0]
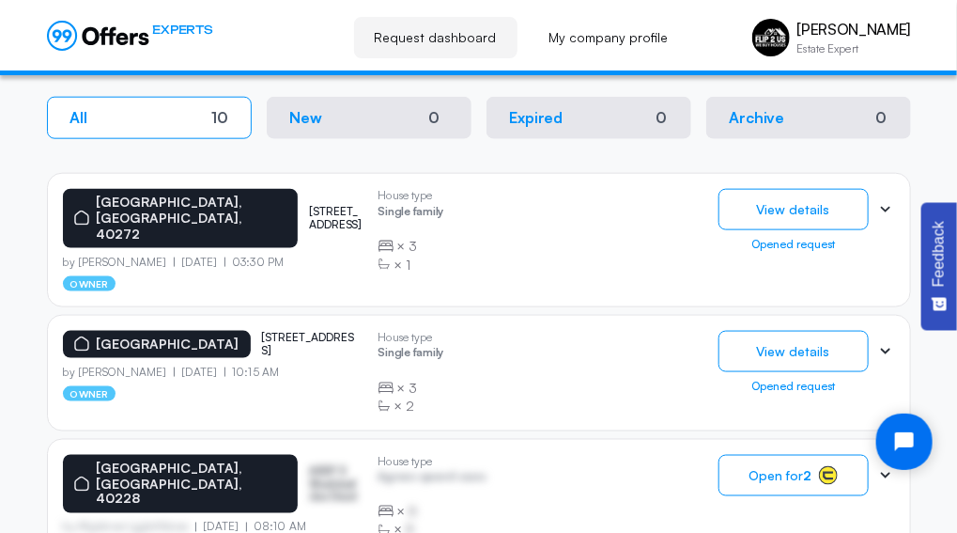
click at [893, 204] on icon at bounding box center [885, 209] width 19 height 19
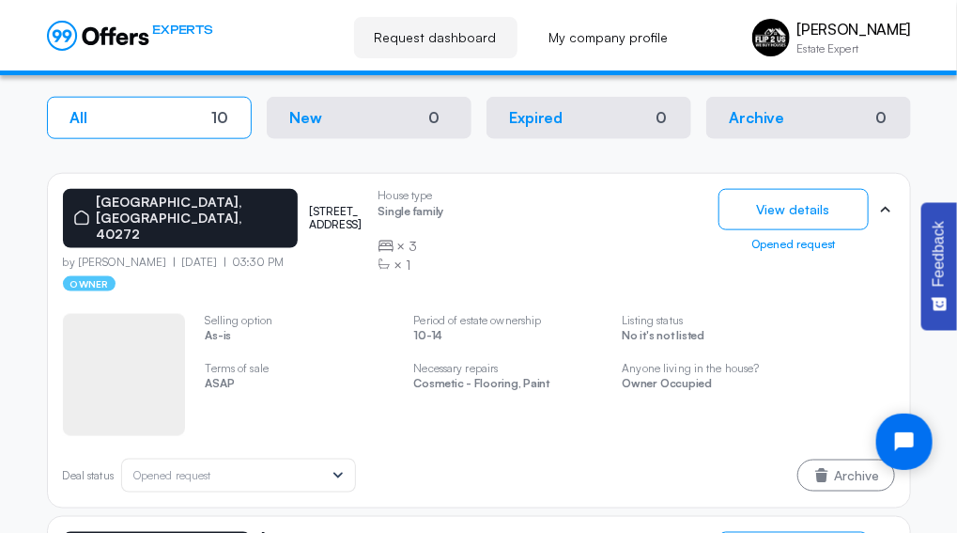
click at [907, 214] on div "[GEOGRAPHIC_DATA] 11708 mondamon dr by [PERSON_NAME] [DATE] 03:30 PM owner Hous…" at bounding box center [479, 340] width 864 height 335
click at [884, 212] on icon at bounding box center [885, 209] width 19 height 19
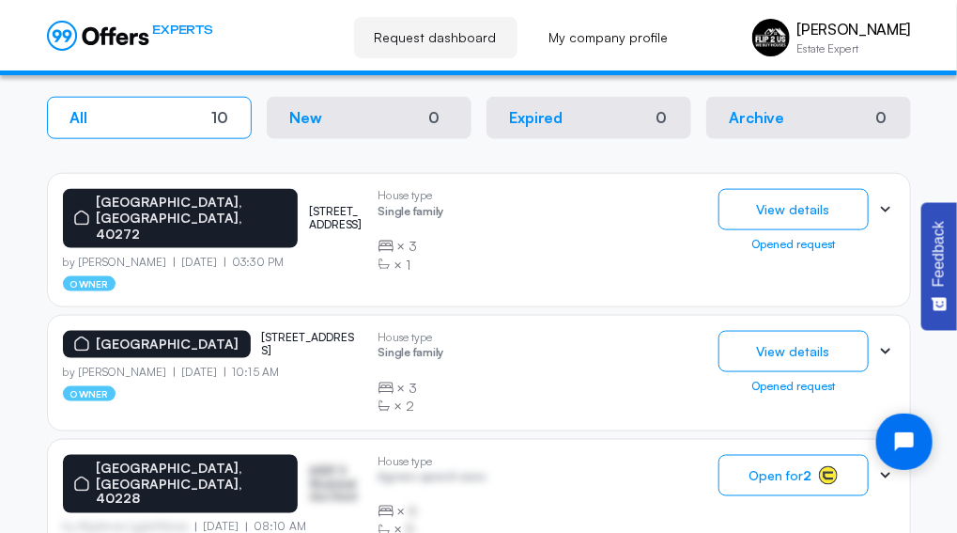
click at [815, 241] on div "Opened request" at bounding box center [794, 244] width 150 height 13
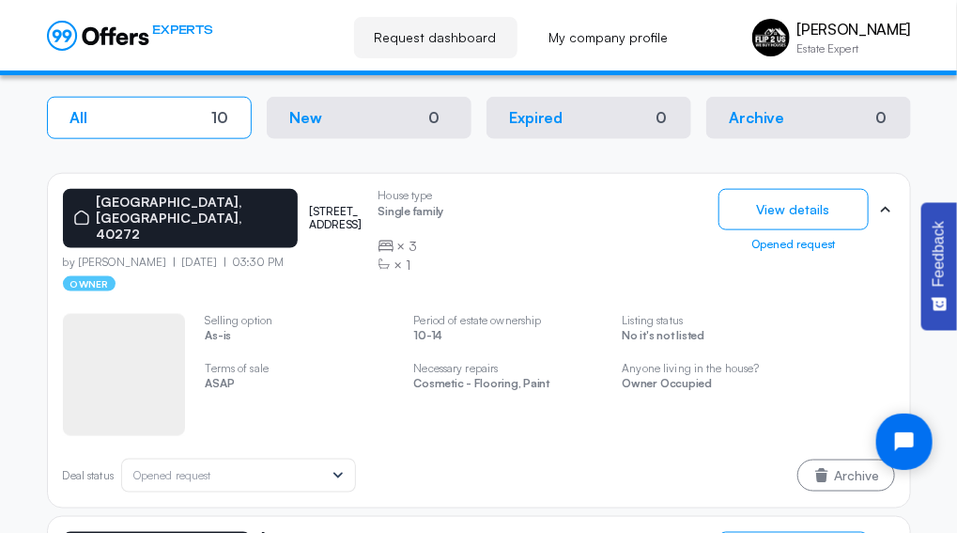
click at [815, 241] on div "Opened request" at bounding box center [794, 244] width 150 height 13
click at [345, 466] on icon at bounding box center [338, 475] width 19 height 19
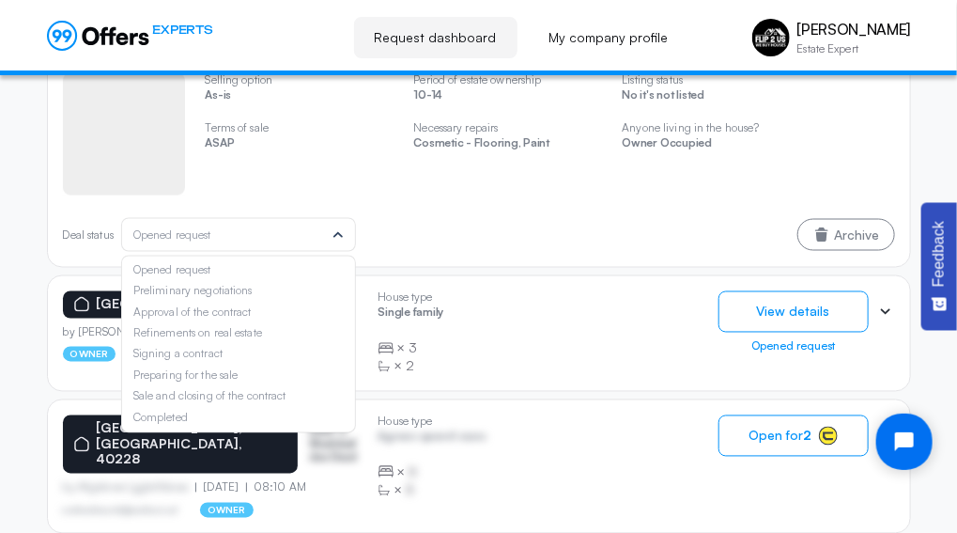
scroll to position [865, 0]
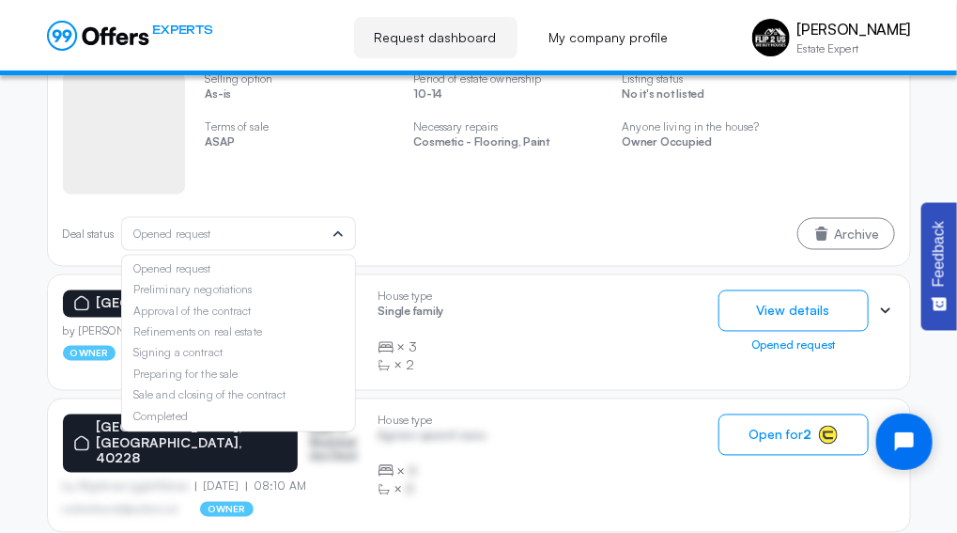
click at [514, 180] on div "House type Single family × 3 × 1 Selling option As-is Terms of sale ASAP Period…" at bounding box center [479, 150] width 832 height 201
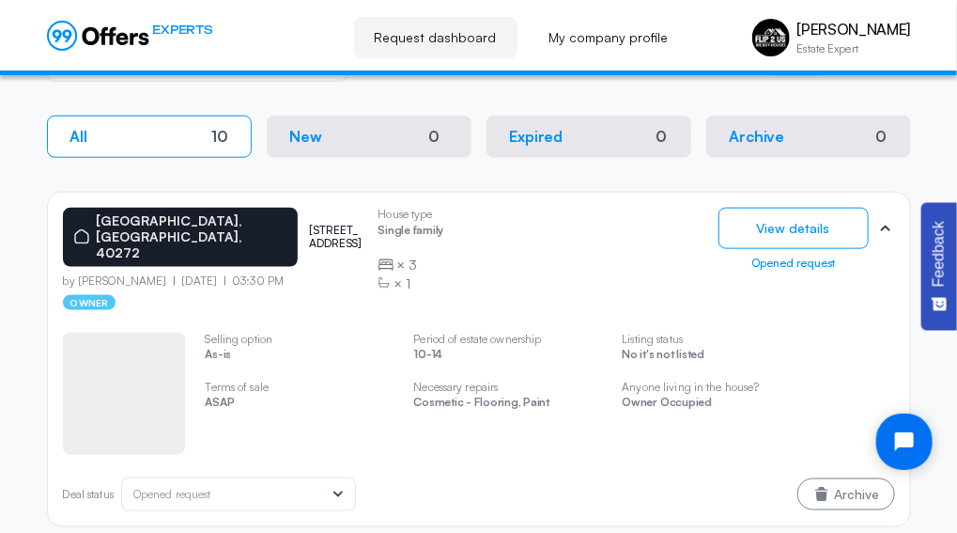
scroll to position [607, 0]
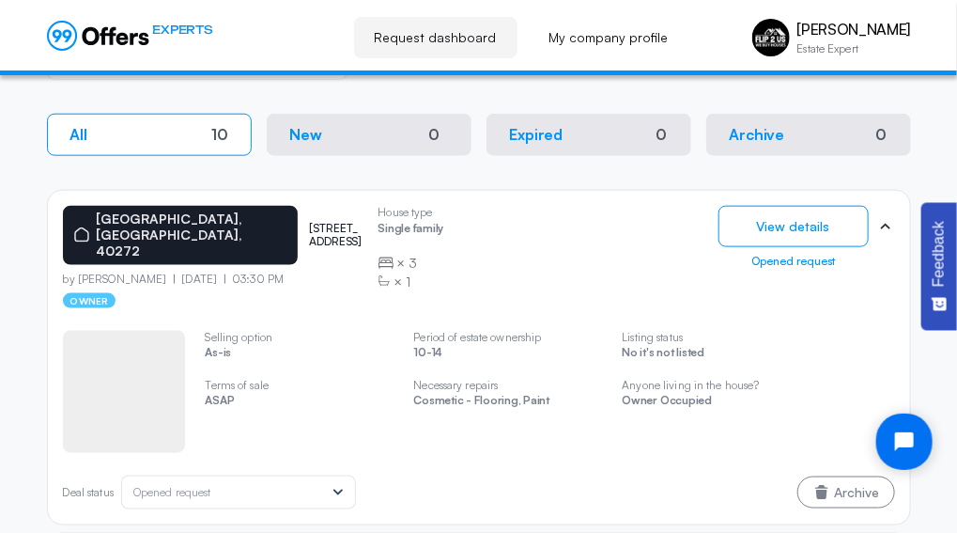
click at [213, 123] on button "All 10" at bounding box center [149, 135] width 205 height 42
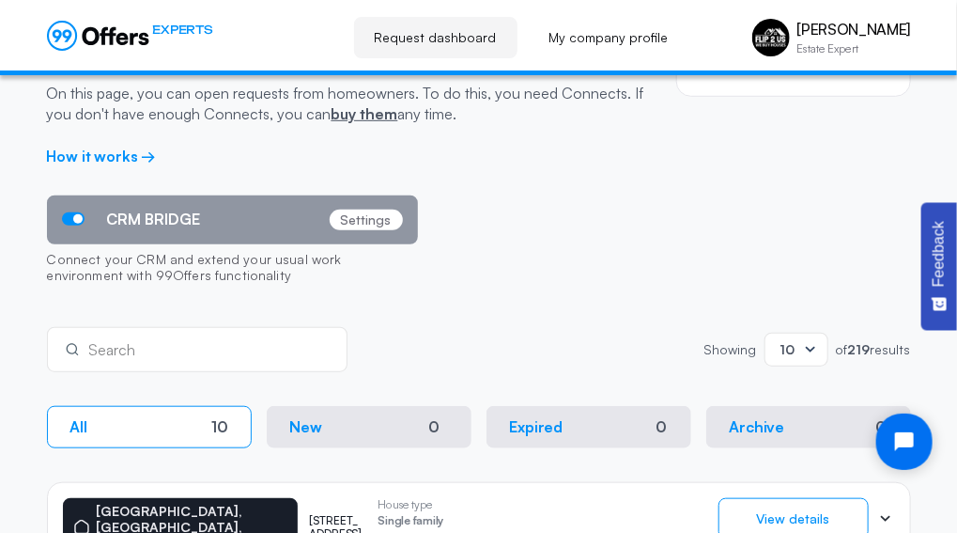
scroll to position [305, 0]
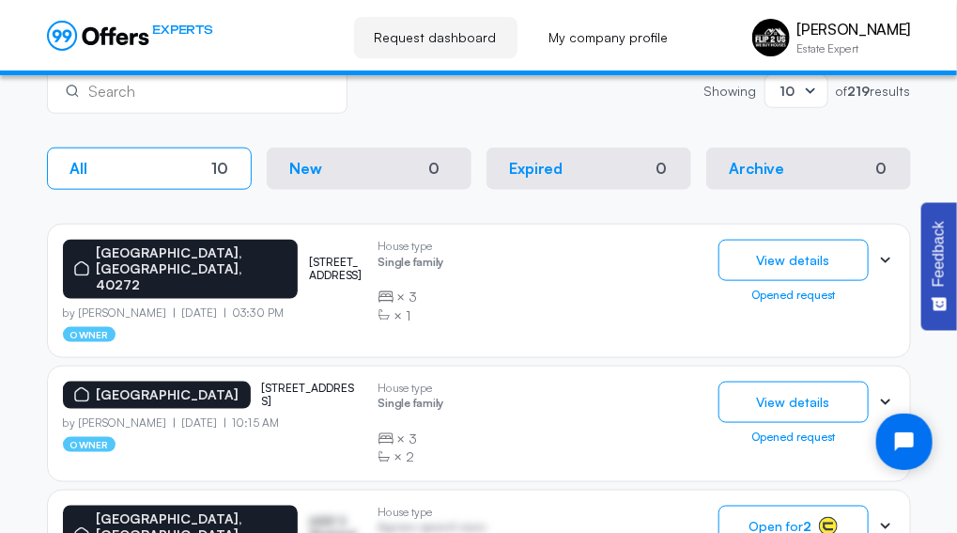
scroll to position [574, 0]
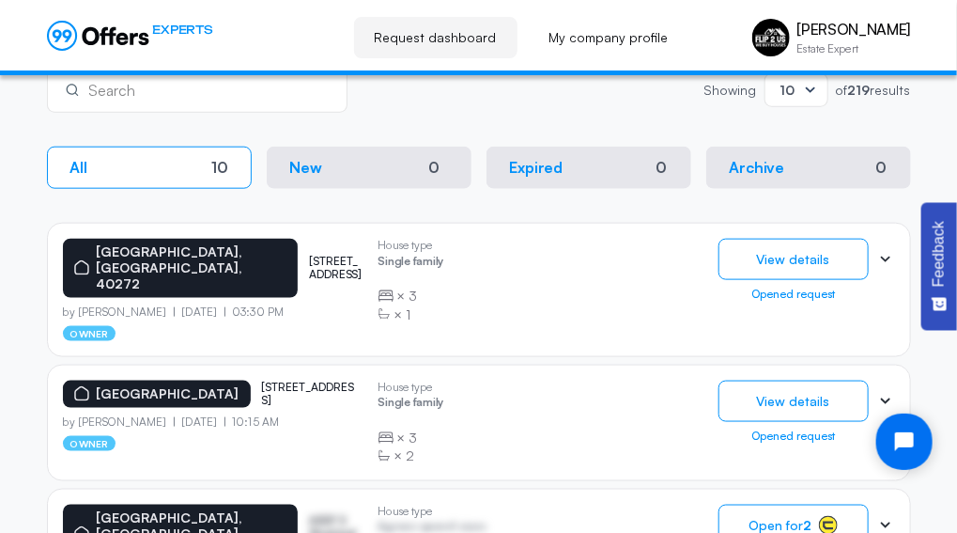
click at [209, 158] on button "All 10" at bounding box center [149, 168] width 205 height 42
click at [407, 158] on button "New 0" at bounding box center [369, 168] width 205 height 42
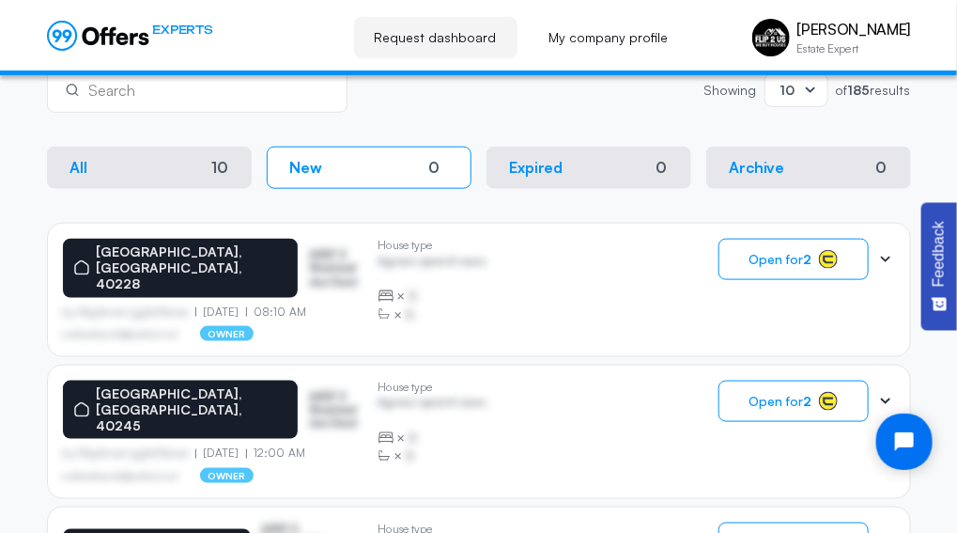
click at [540, 172] on p "Expired" at bounding box center [537, 168] width 54 height 18
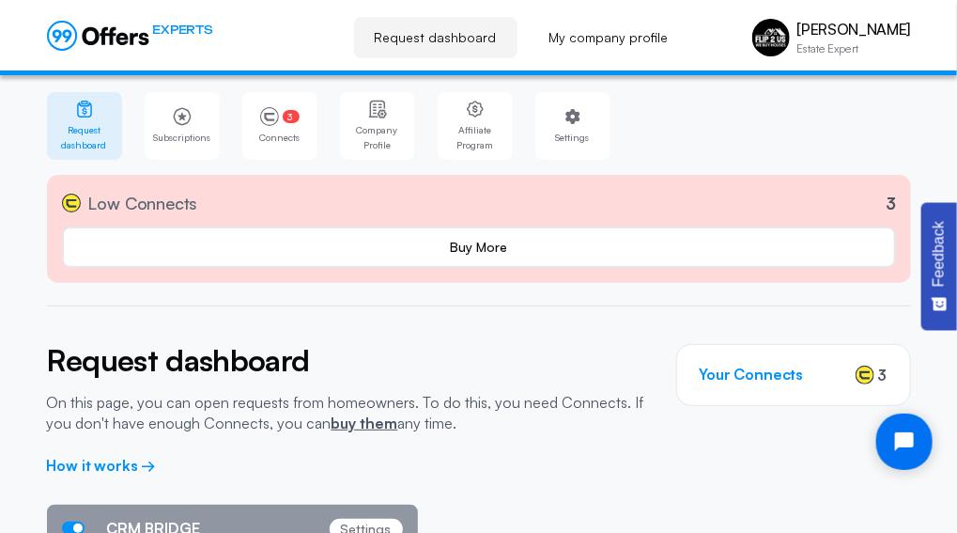
scroll to position [293, 0]
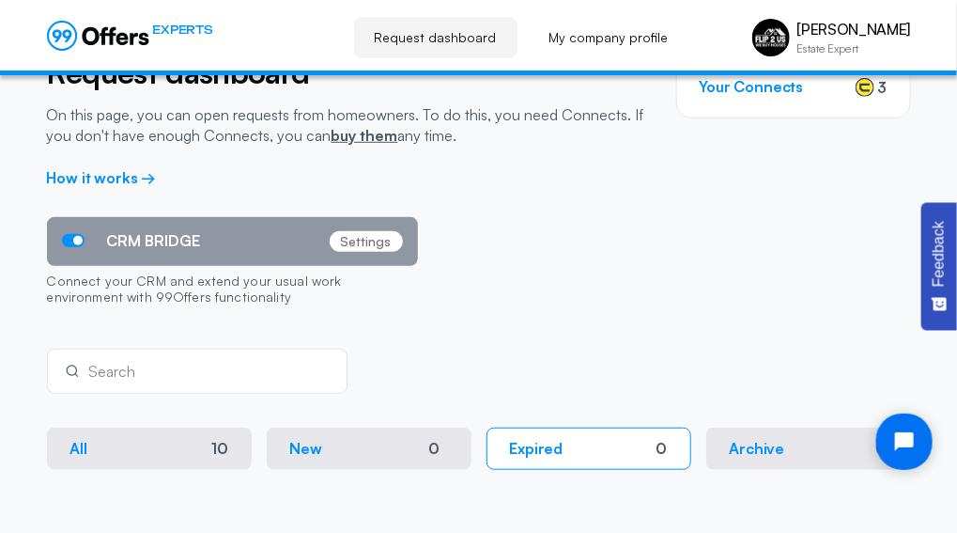
click at [766, 451] on p "Archive" at bounding box center [757, 449] width 55 height 18
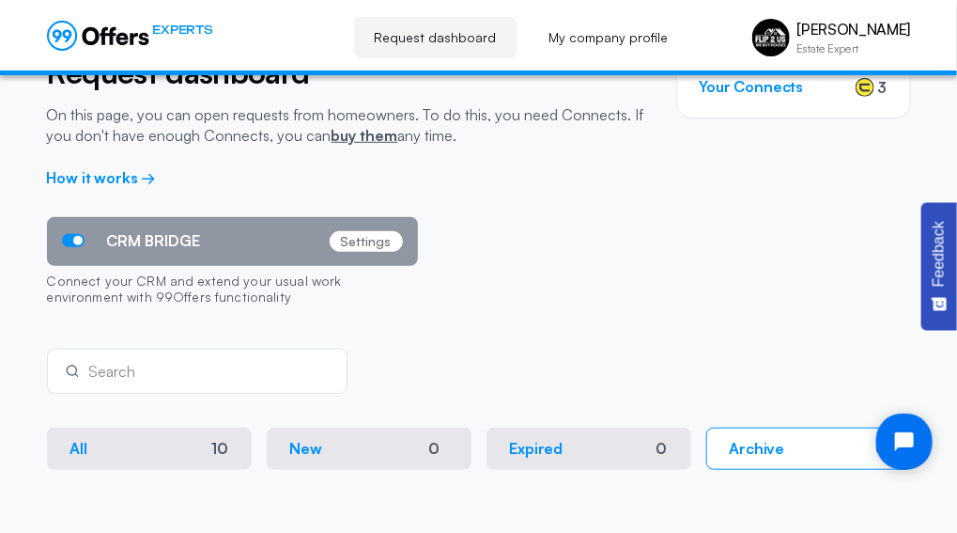
click at [375, 445] on button "New 0" at bounding box center [369, 448] width 205 height 42
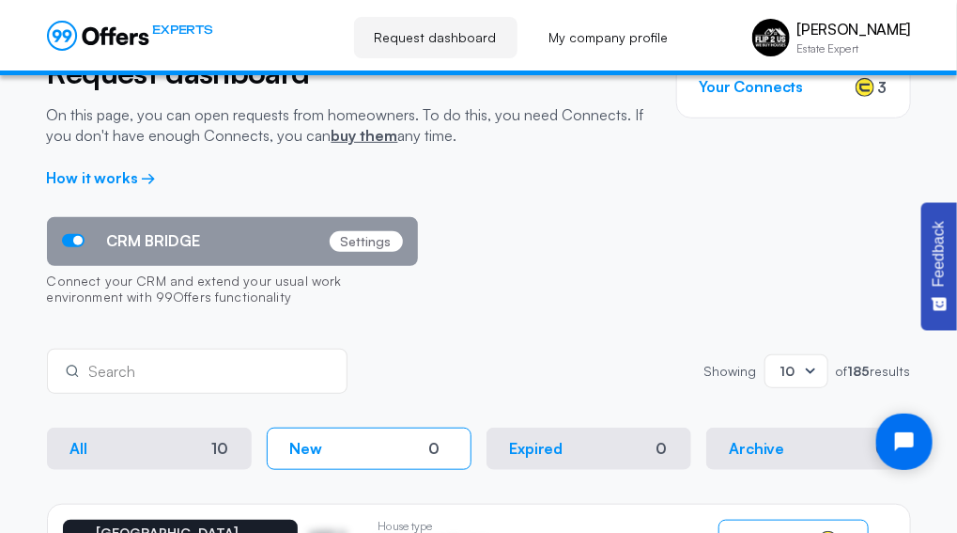
drag, startPoint x: 375, startPoint y: 445, endPoint x: 399, endPoint y: 70, distance: 375.6
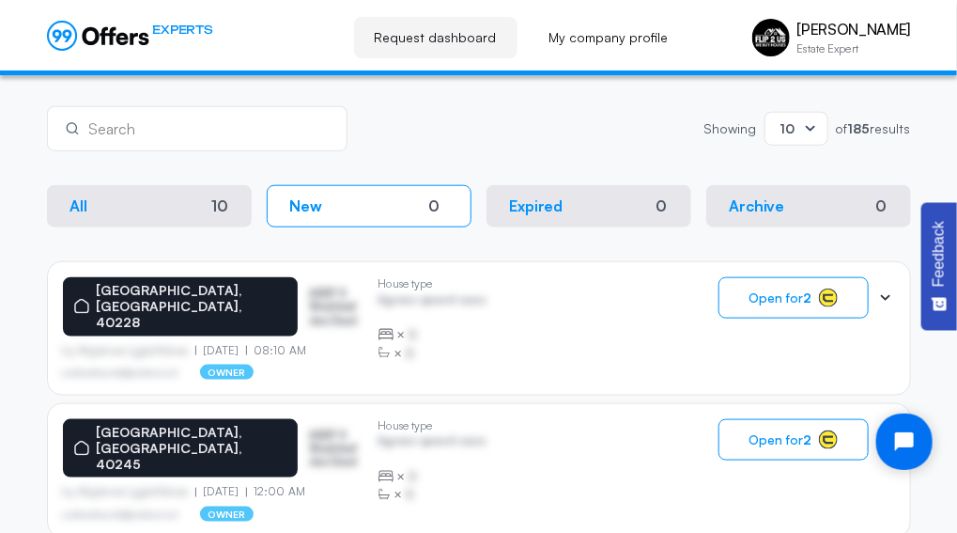
scroll to position [466, 0]
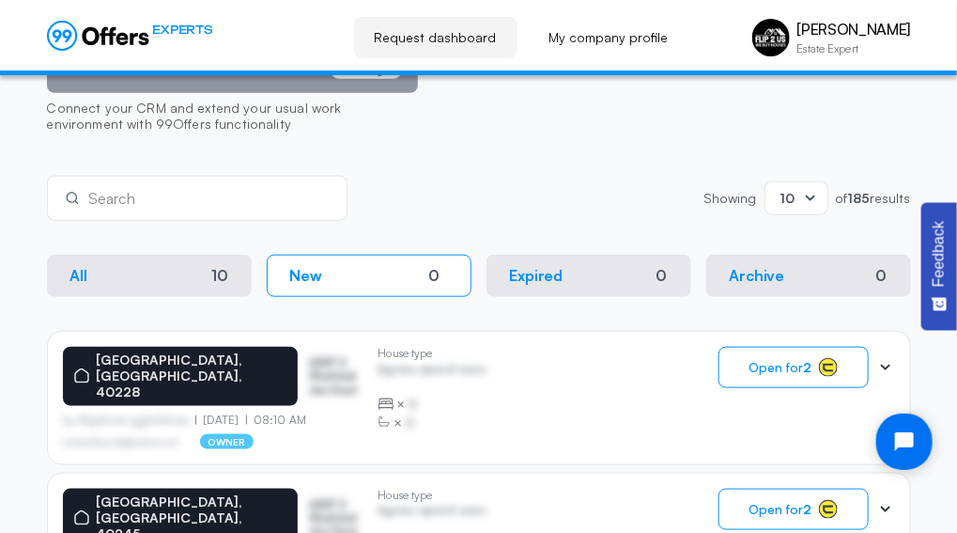
click at [179, 274] on button "All 10" at bounding box center [149, 276] width 205 height 42
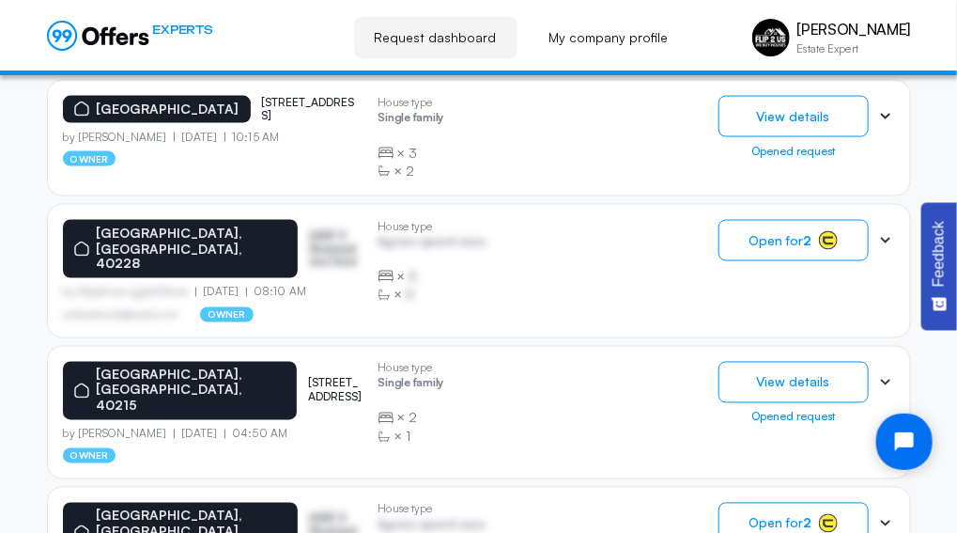
scroll to position [750, 0]
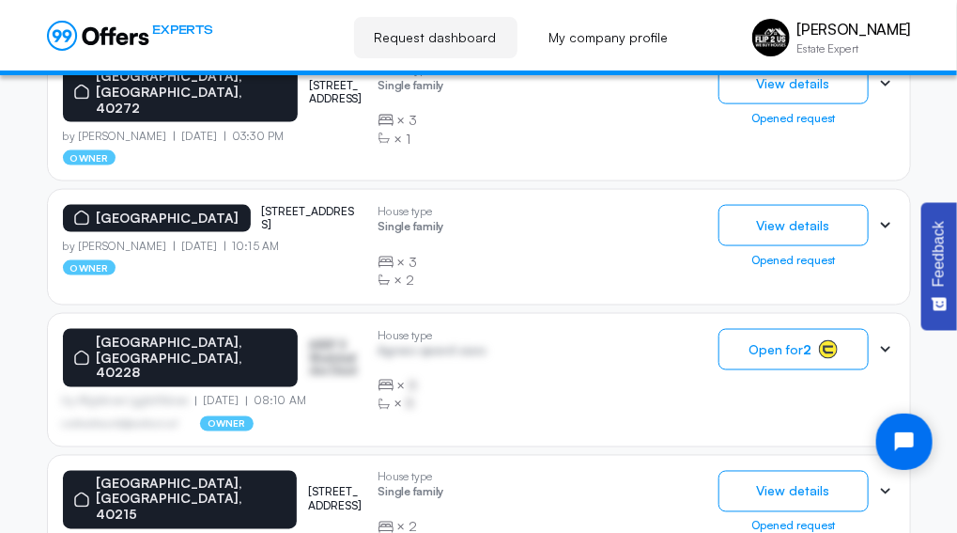
click at [802, 342] on span "Open for 2" at bounding box center [780, 349] width 63 height 15
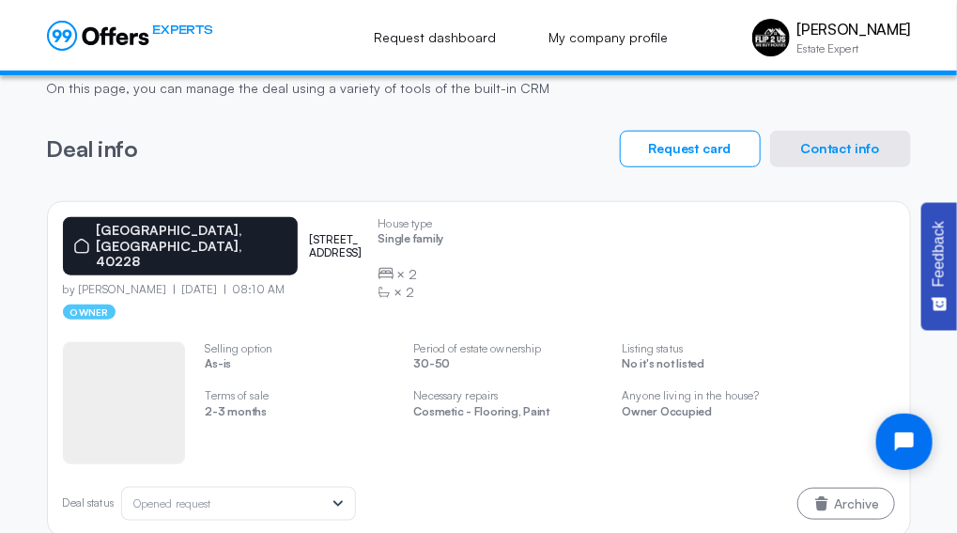
scroll to position [390, 0]
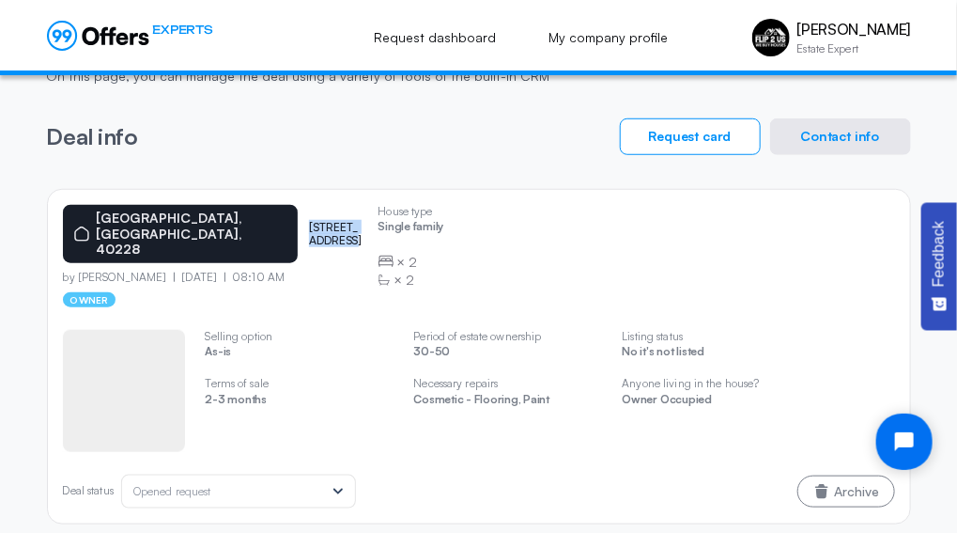
drag, startPoint x: 242, startPoint y: 217, endPoint x: 331, endPoint y: 217, distance: 88.3
click at [331, 221] on p "[STREET_ADDRESS]" at bounding box center [336, 234] width 54 height 27
click at [318, 221] on p "[STREET_ADDRESS]" at bounding box center [336, 234] width 54 height 27
click at [309, 221] on p "[STREET_ADDRESS]" at bounding box center [336, 234] width 54 height 27
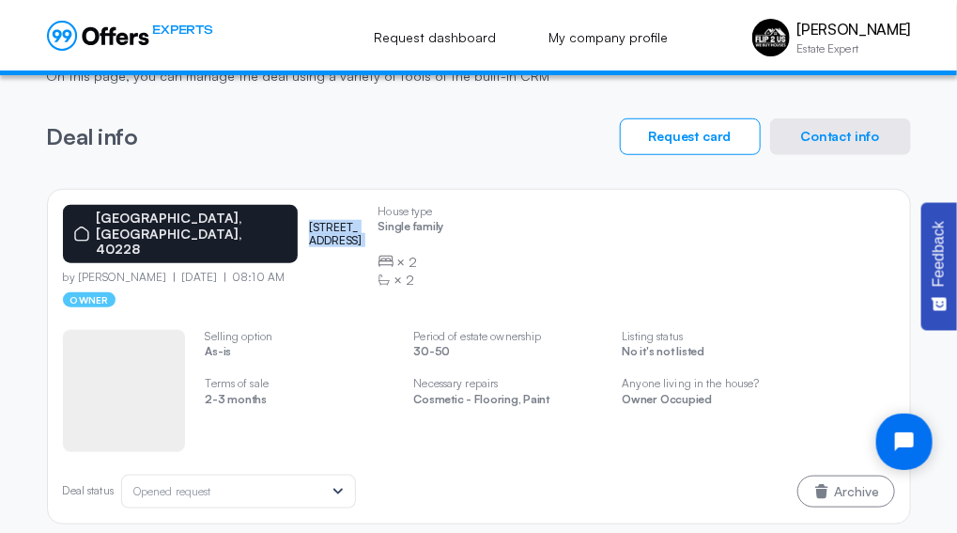
click at [309, 221] on p "[STREET_ADDRESS]" at bounding box center [336, 234] width 54 height 27
copy p "[STREET_ADDRESS]"
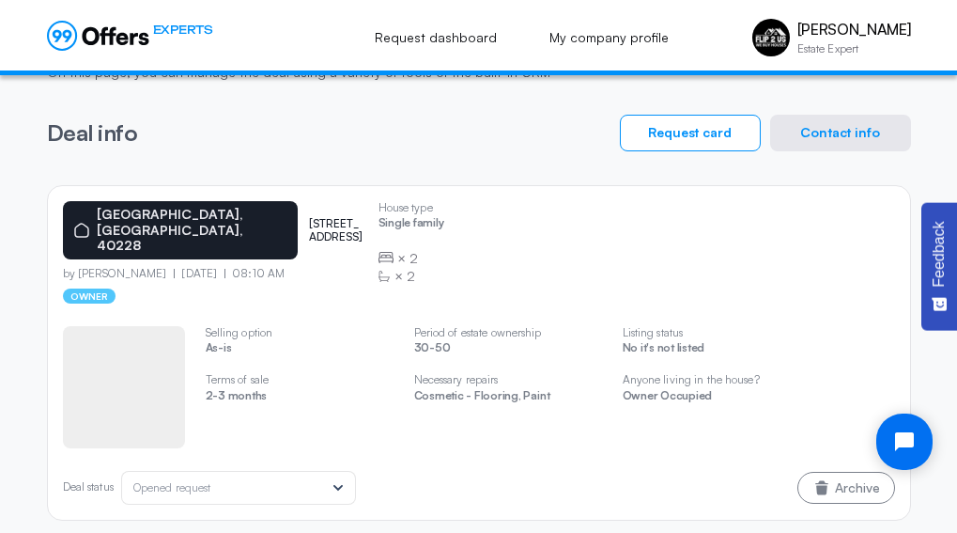
click at [439, 341] on p "30-50" at bounding box center [508, 350] width 188 height 18
click at [606, 303] on div "House type Single family × 2 × 2 Selling option As-is Terms of sale 2-3 months …" at bounding box center [479, 403] width 832 height 201
click at [626, 274] on div "[GEOGRAPHIC_DATA] [STREET_ADDRESS] by [PERSON_NAME] [DATE] 08:10 AM owner House…" at bounding box center [479, 252] width 832 height 102
click at [822, 128] on button "Contact info" at bounding box center [840, 133] width 141 height 37
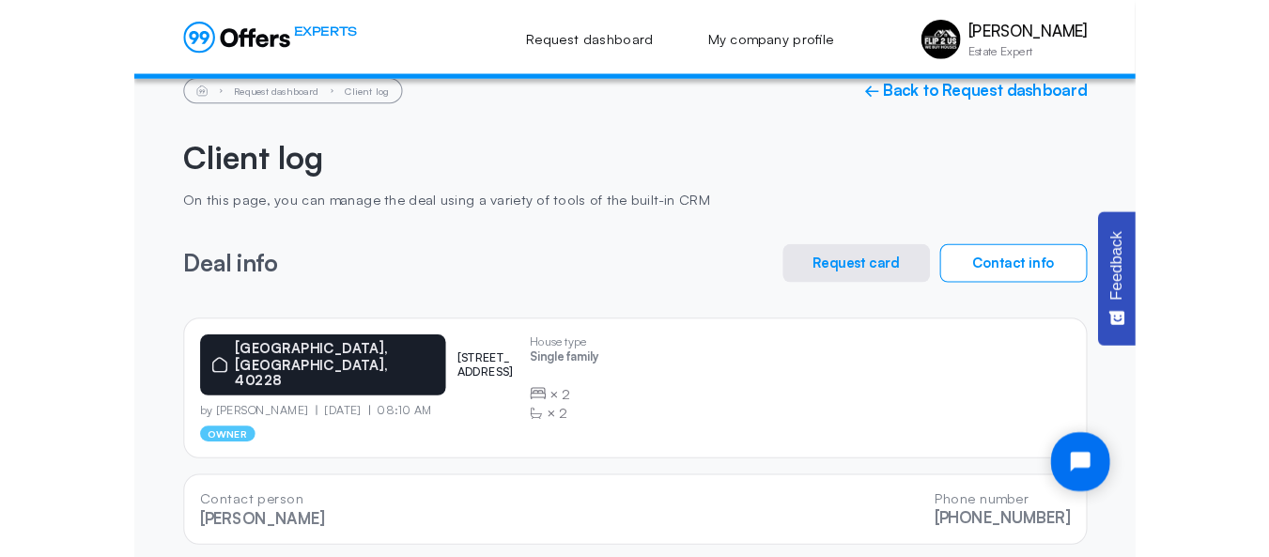
scroll to position [7, 0]
